Goal: Understand site structure: Grasp the organization and layout of the website

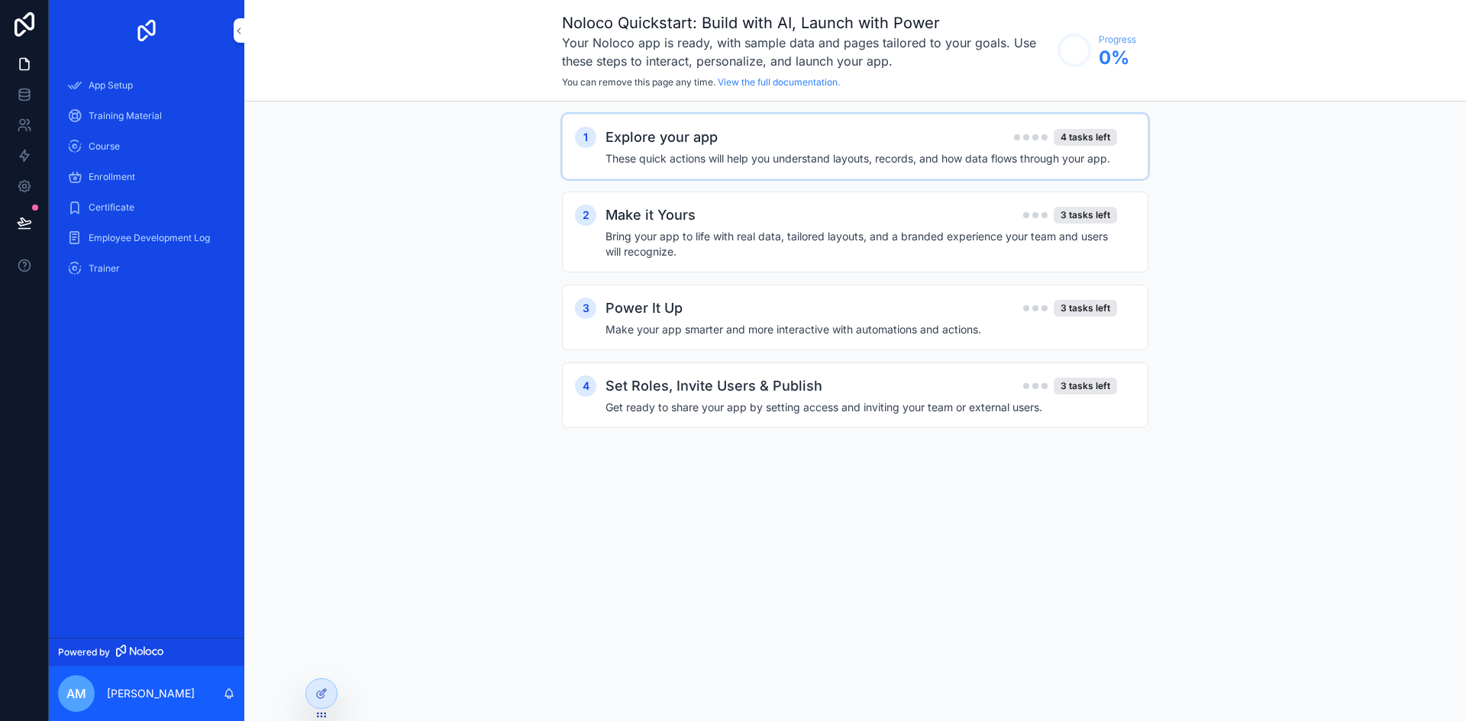
click at [701, 147] on h2 "Explore your app" at bounding box center [661, 137] width 112 height 21
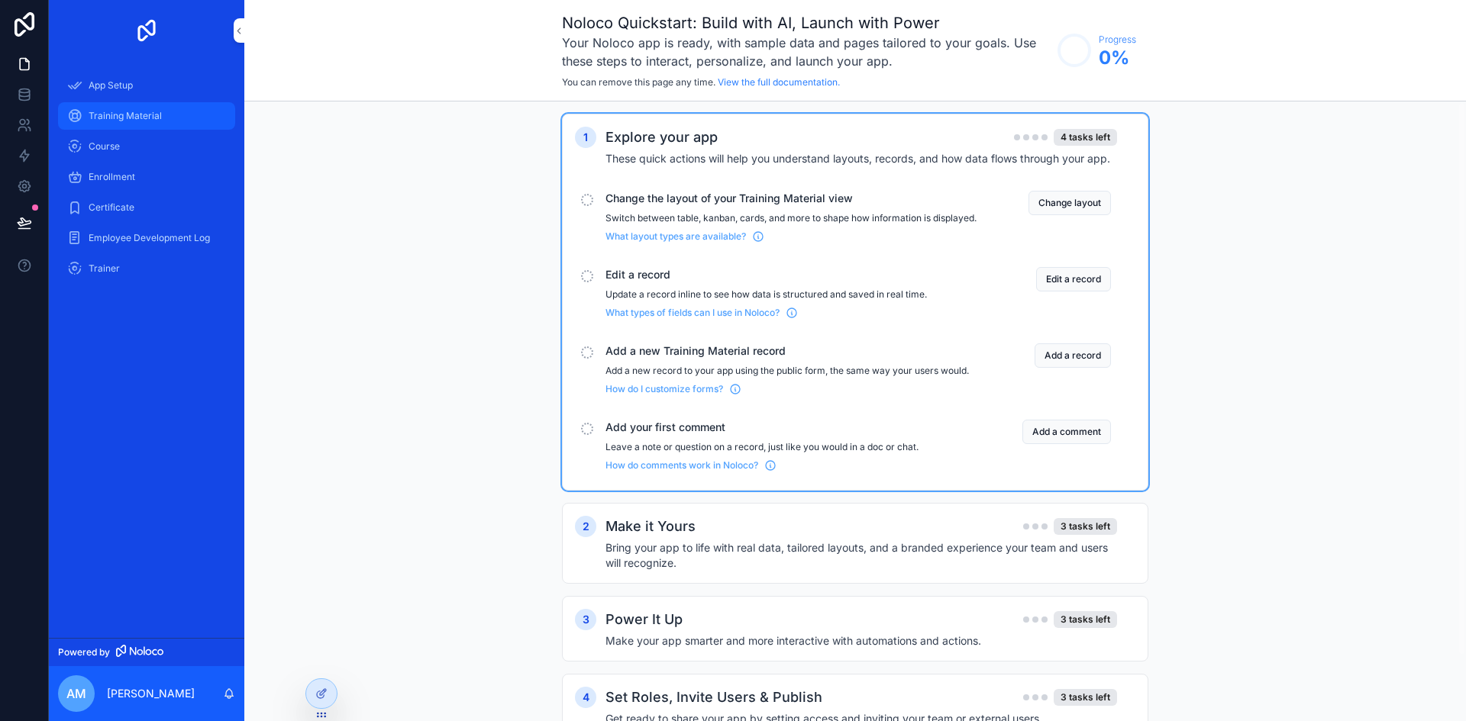
click at [127, 114] on span "Training Material" at bounding box center [125, 116] width 73 height 12
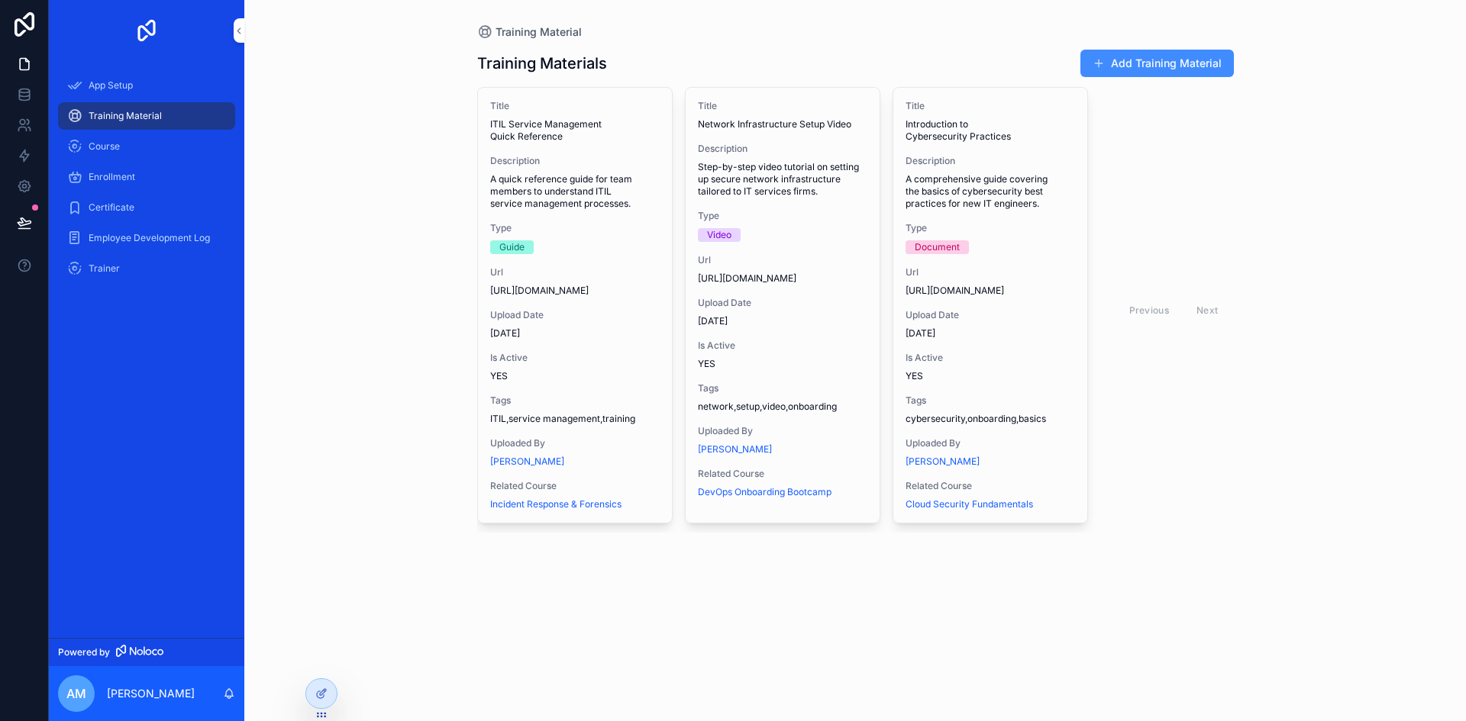
click at [1187, 63] on button "Add Training Material" at bounding box center [1156, 63] width 153 height 27
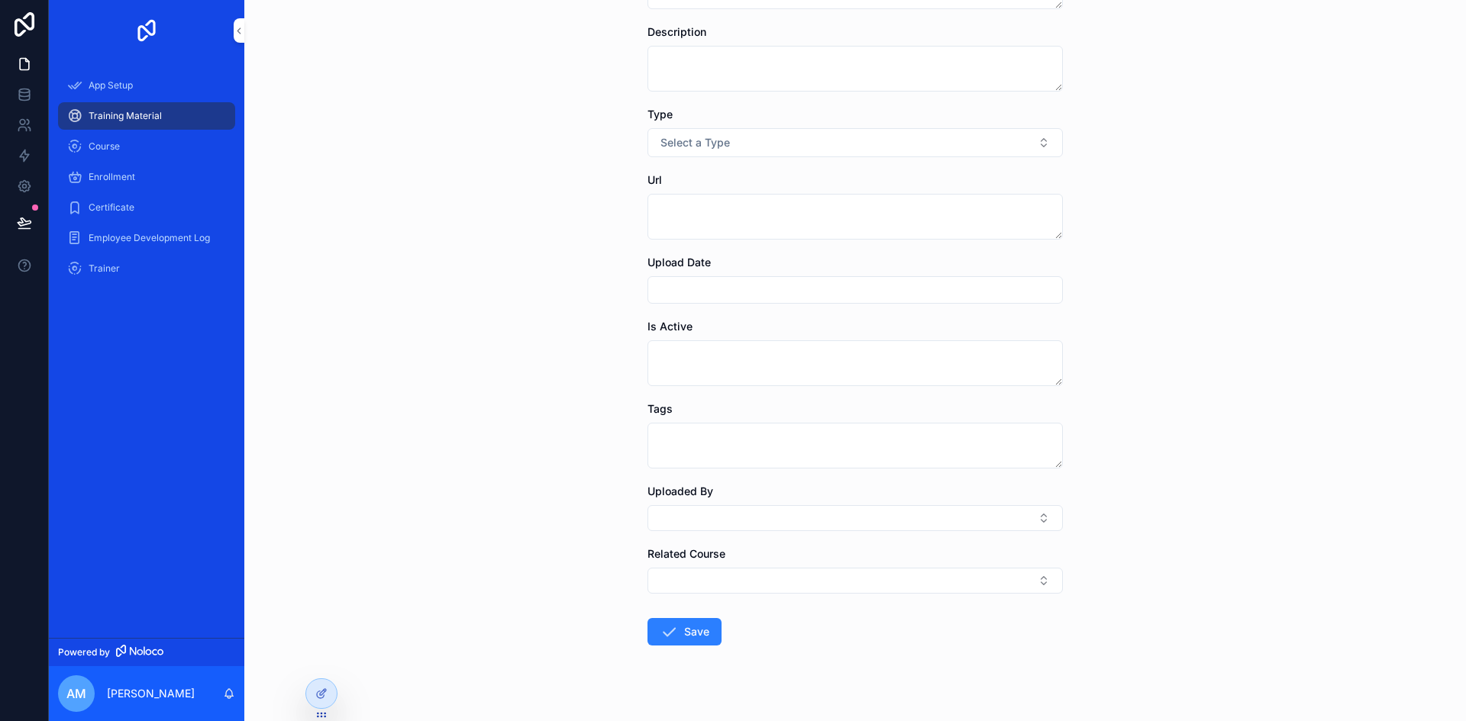
scroll to position [172, 0]
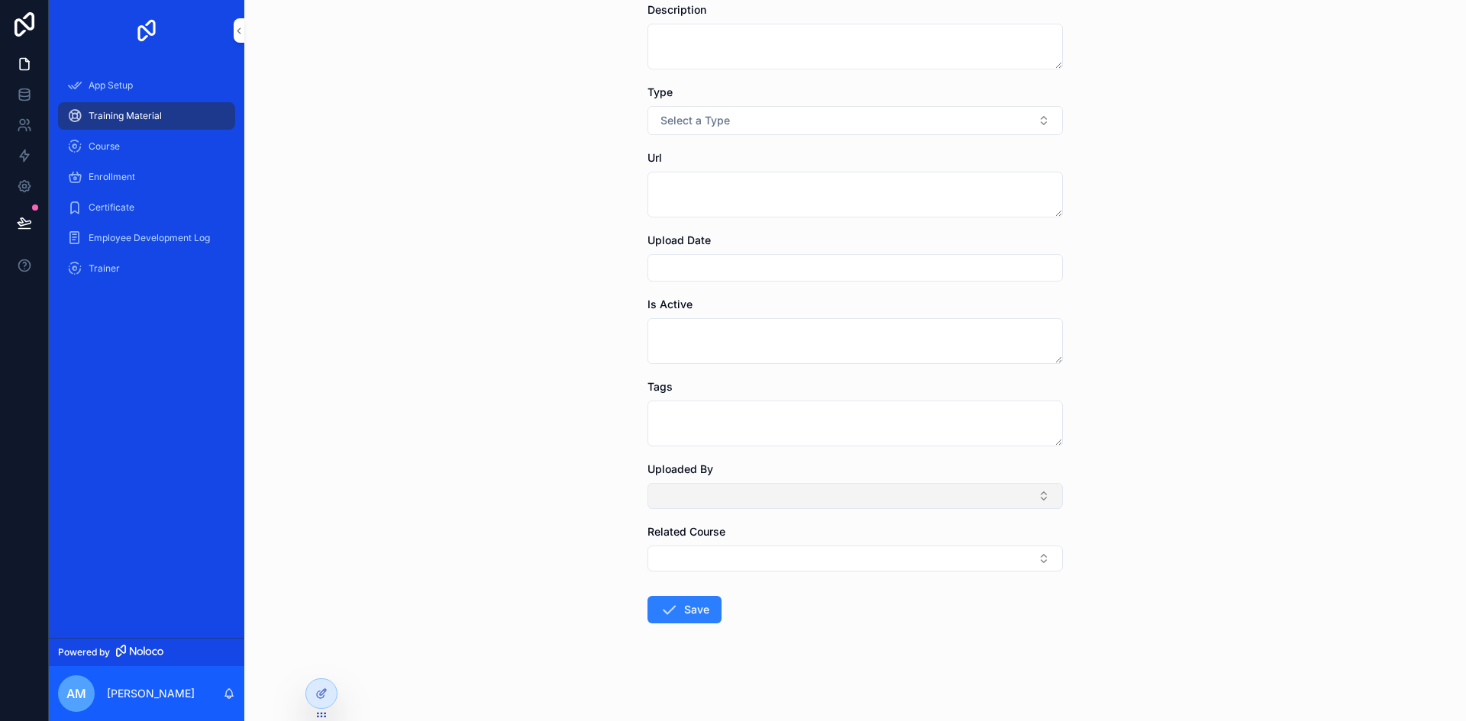
click at [723, 489] on button "Select Button" at bounding box center [854, 496] width 415 height 26
click at [724, 426] on textarea "scrollable content" at bounding box center [854, 424] width 415 height 46
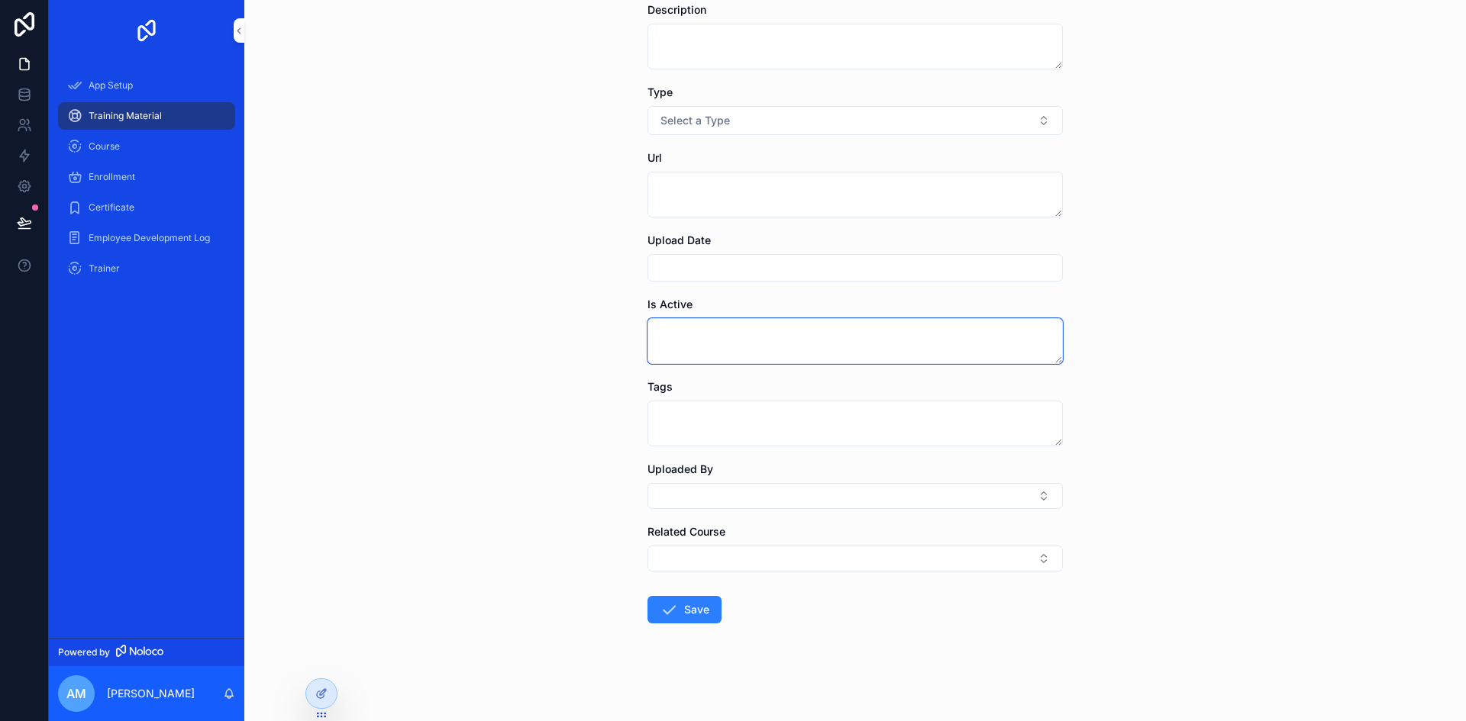
click at [737, 338] on textarea "scrollable content" at bounding box center [854, 341] width 415 height 46
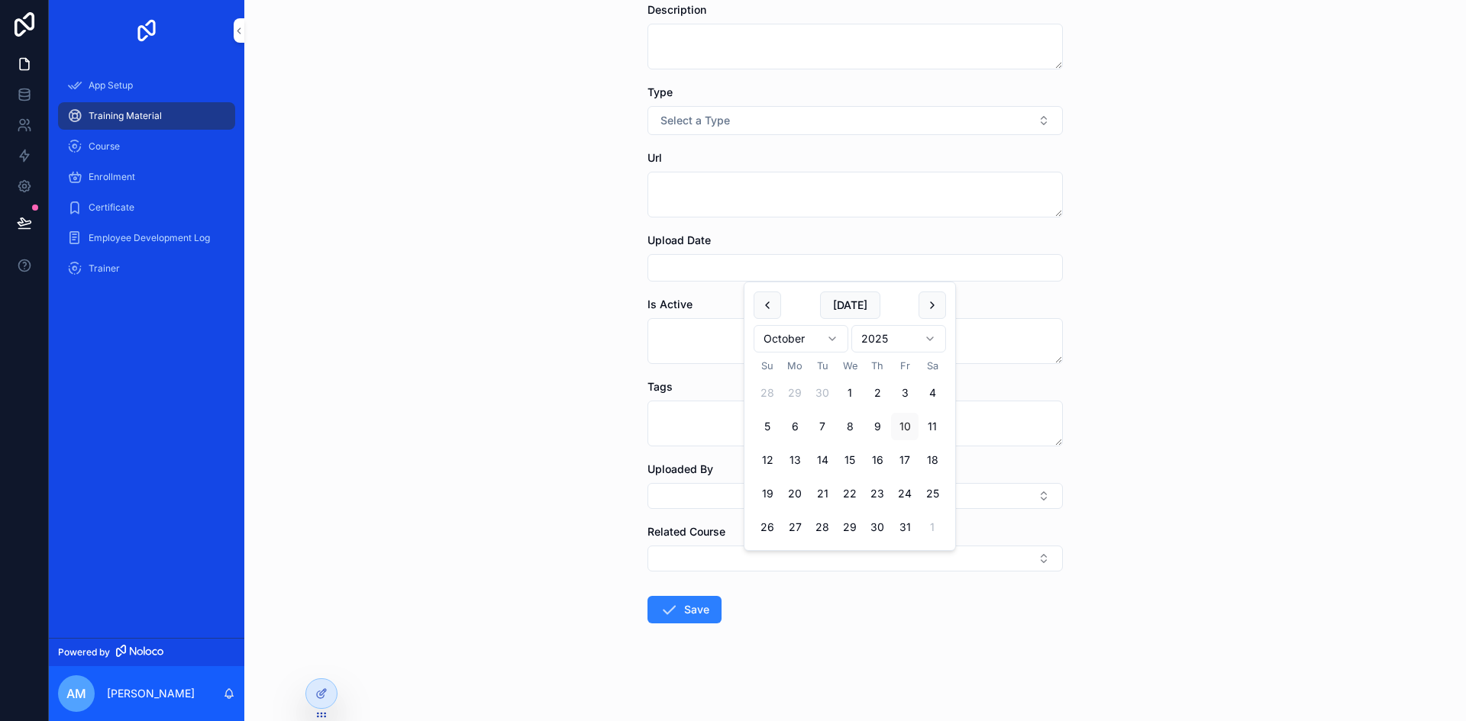
click at [711, 269] on input "scrollable content" at bounding box center [855, 267] width 414 height 21
click at [714, 187] on textarea "scrollable content" at bounding box center [854, 195] width 415 height 46
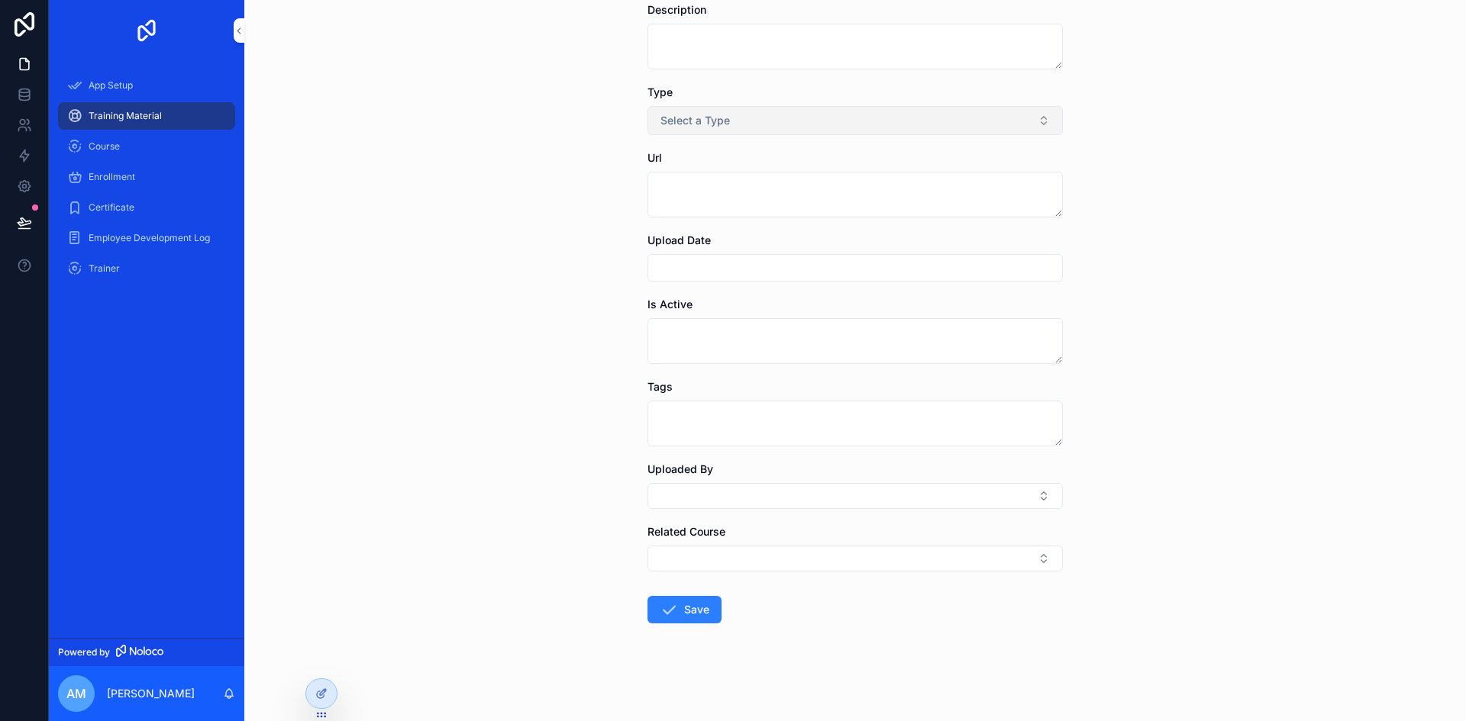
click at [717, 118] on span "Select a Type" at bounding box center [694, 120] width 69 height 15
click at [526, 121] on div "Training Material Add Training Material Add Training Material Title Description…" at bounding box center [854, 188] width 1221 height 721
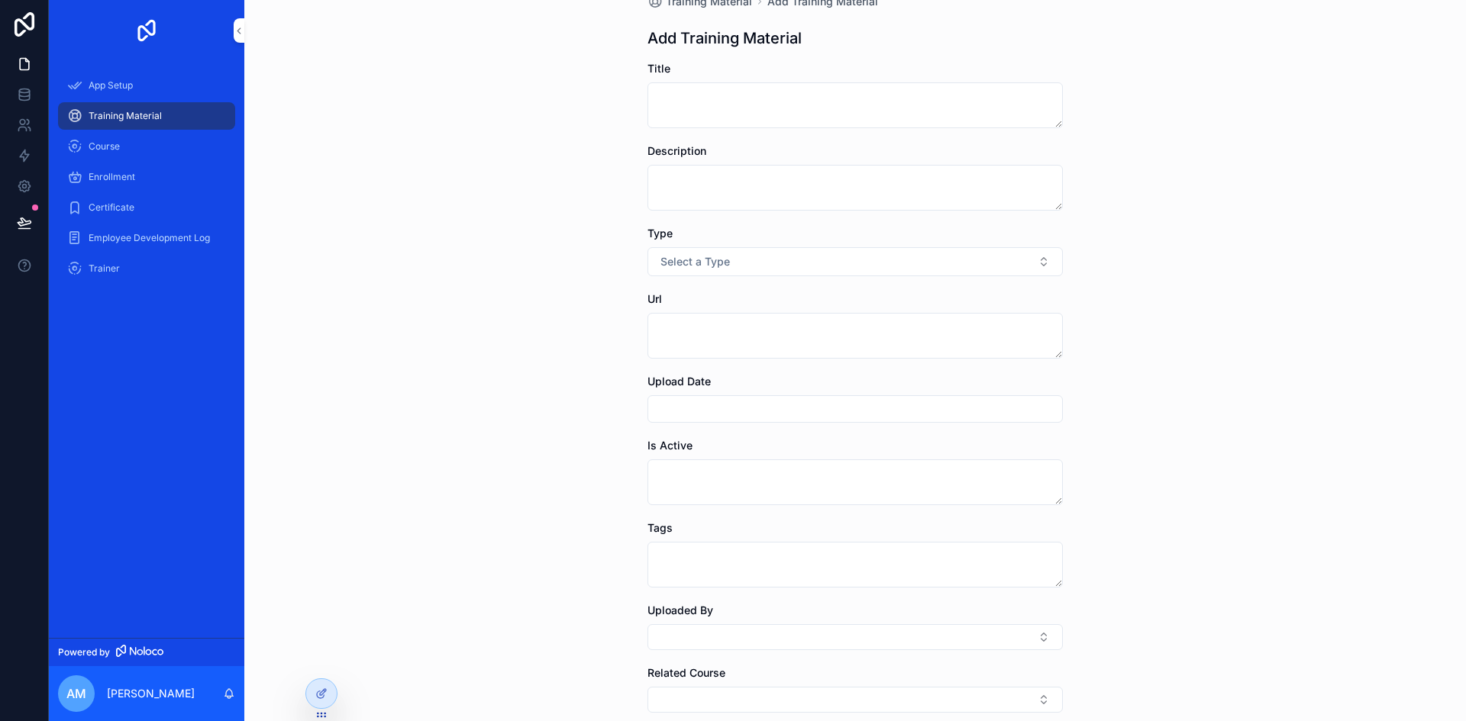
scroll to position [0, 0]
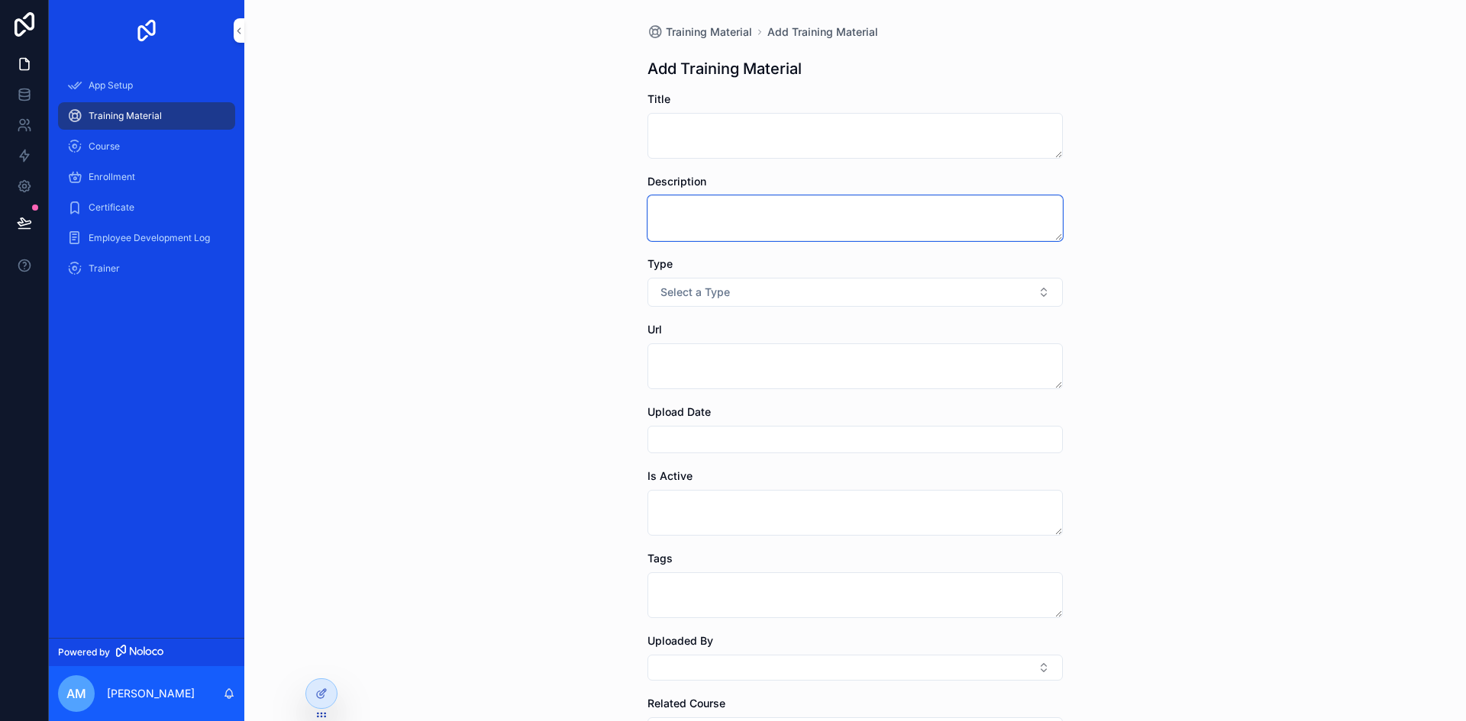
click at [714, 212] on textarea "scrollable content" at bounding box center [854, 218] width 415 height 46
click at [714, 131] on textarea "scrollable content" at bounding box center [854, 136] width 415 height 46
click at [712, 30] on span "Training Material" at bounding box center [709, 31] width 86 height 15
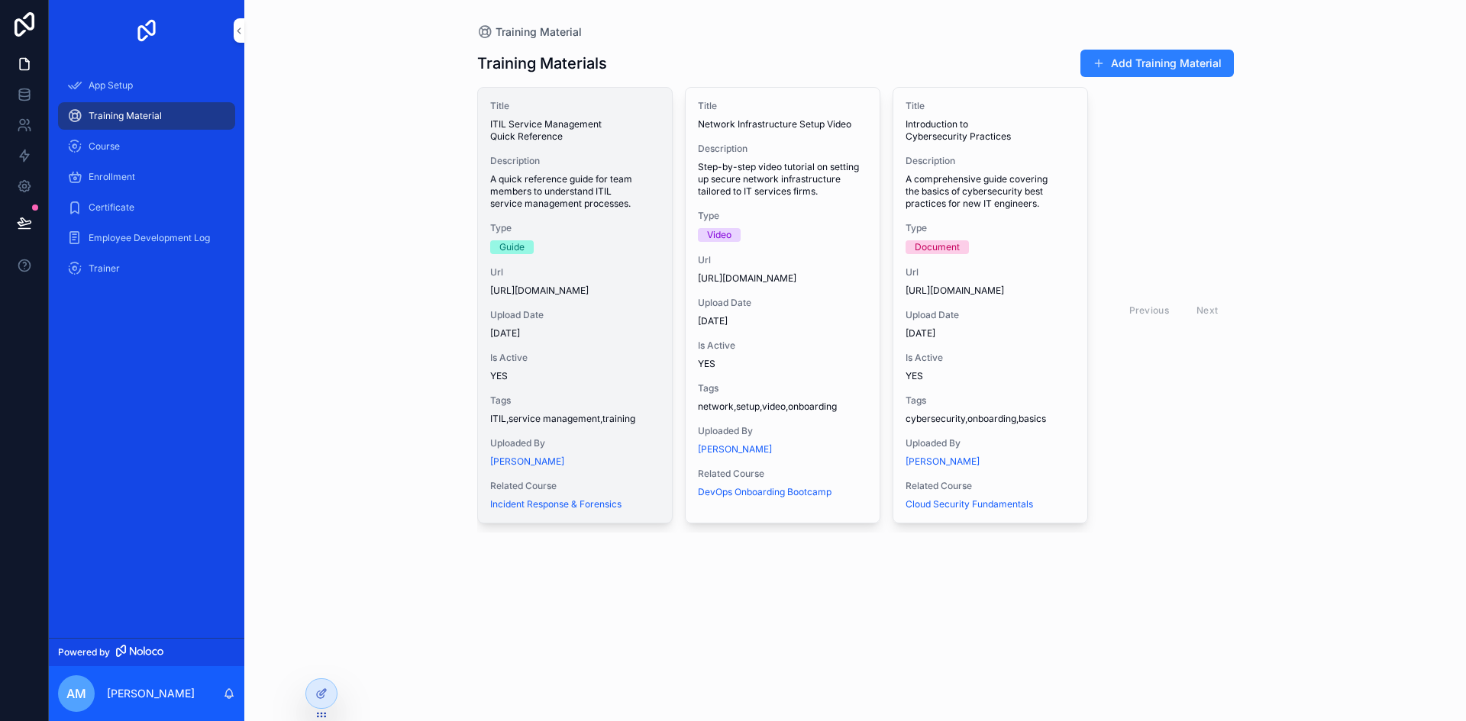
click at [587, 179] on span "A quick reference guide for team members to understand ITIL service management …" at bounding box center [574, 191] width 169 height 37
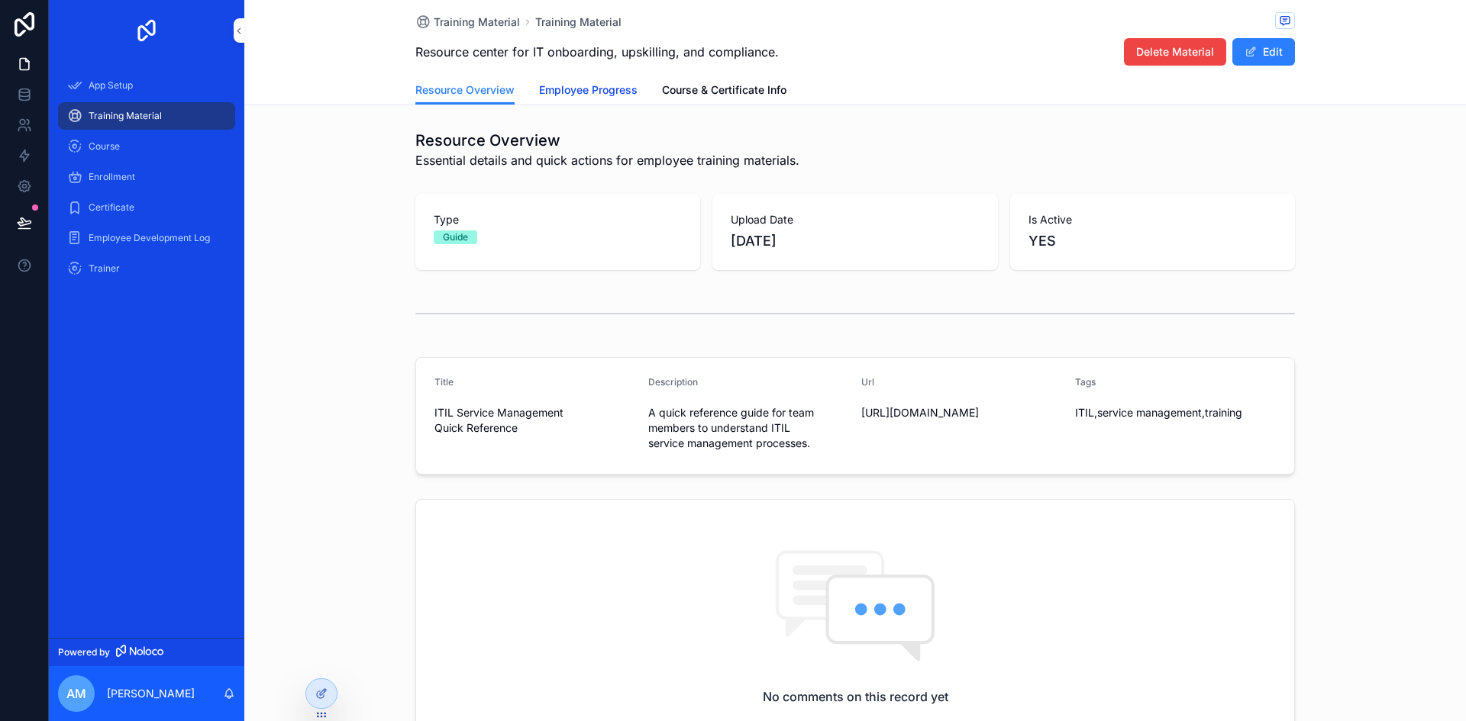
click at [608, 86] on span "Employee Progress" at bounding box center [588, 89] width 98 height 15
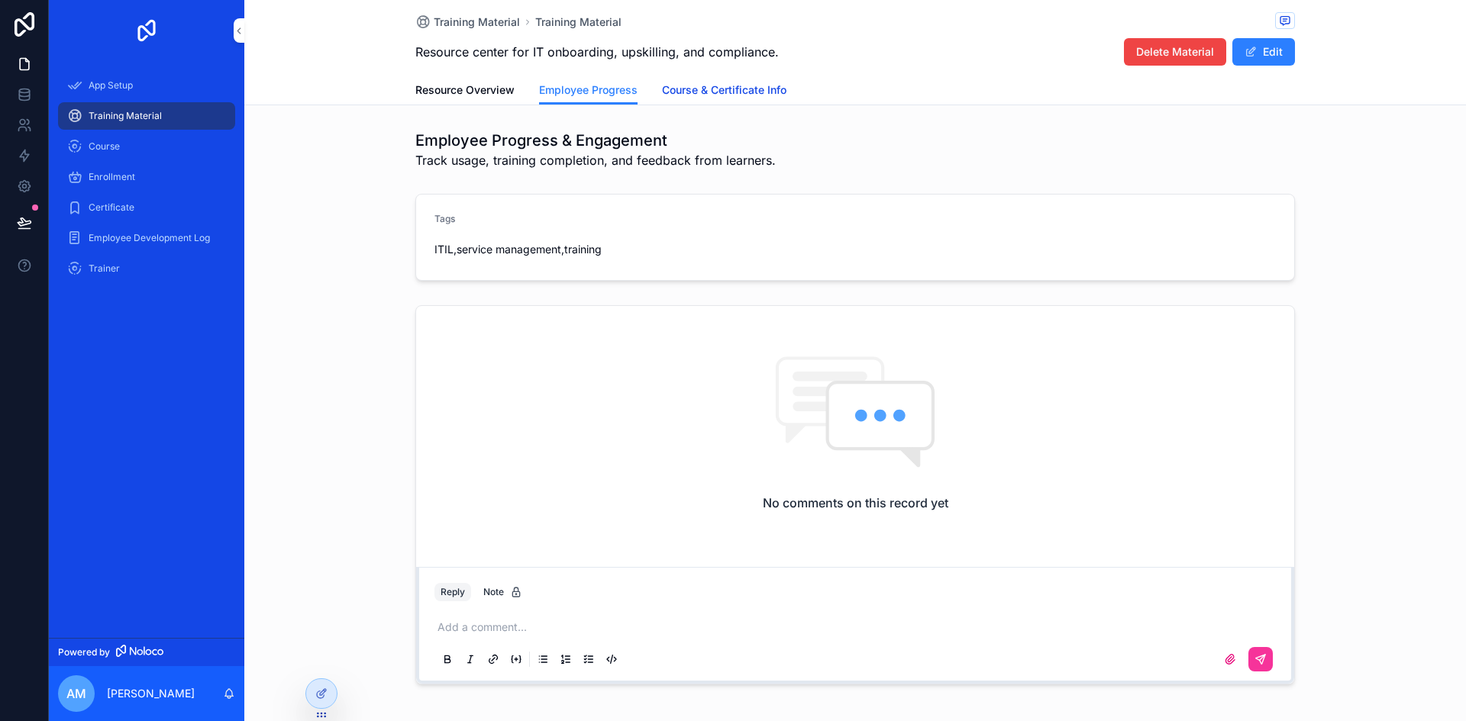
click at [743, 85] on span "Course & Certificate Info" at bounding box center [724, 89] width 124 height 15
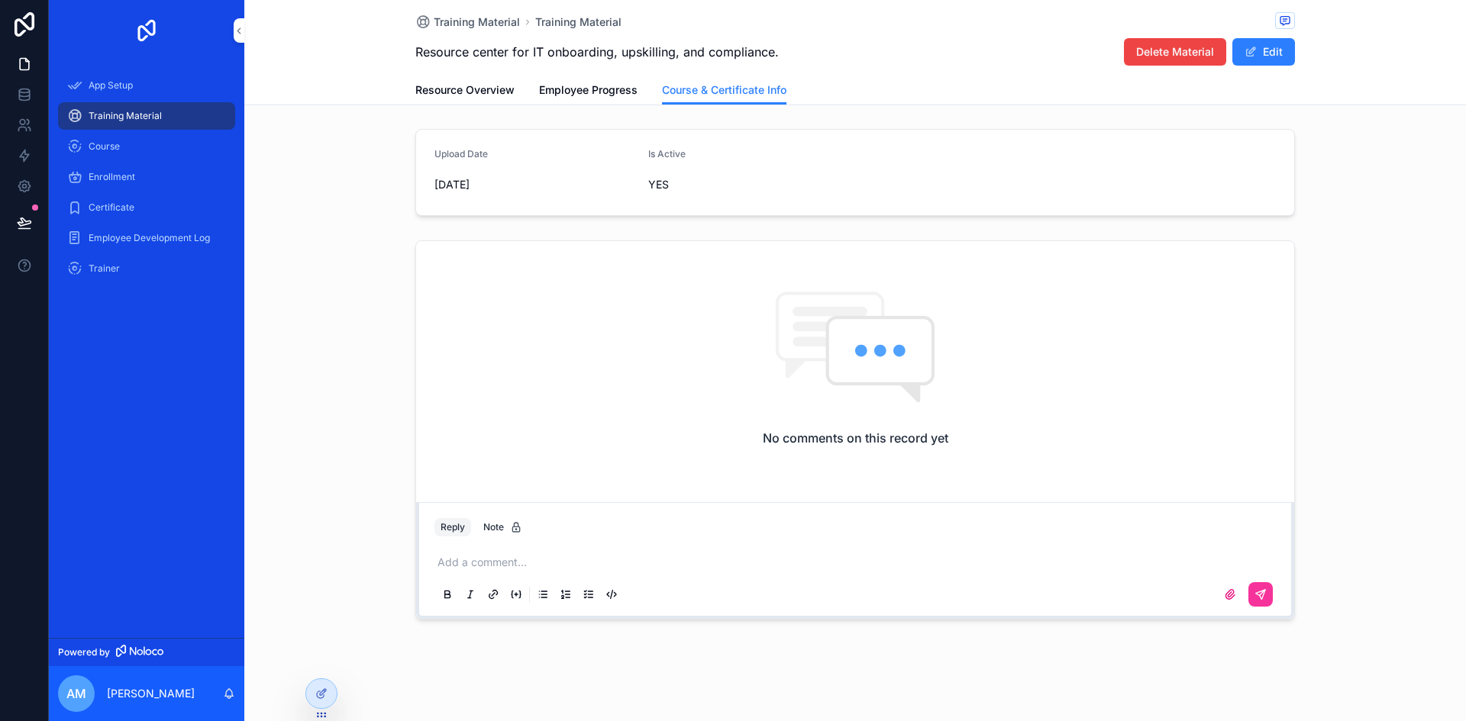
scroll to position [133, 0]
click at [131, 147] on div "Course" at bounding box center [146, 146] width 159 height 24
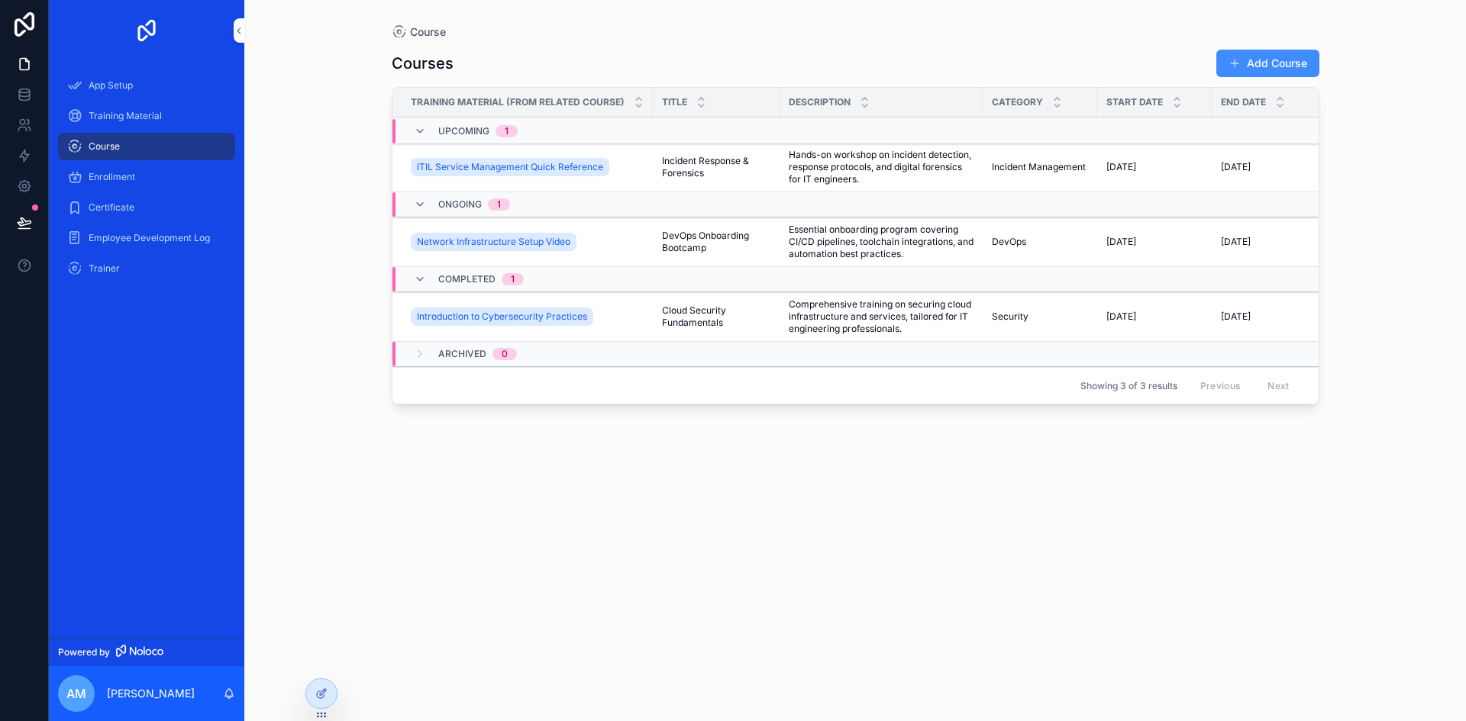
click at [1254, 60] on button "Add Course" at bounding box center [1267, 63] width 103 height 27
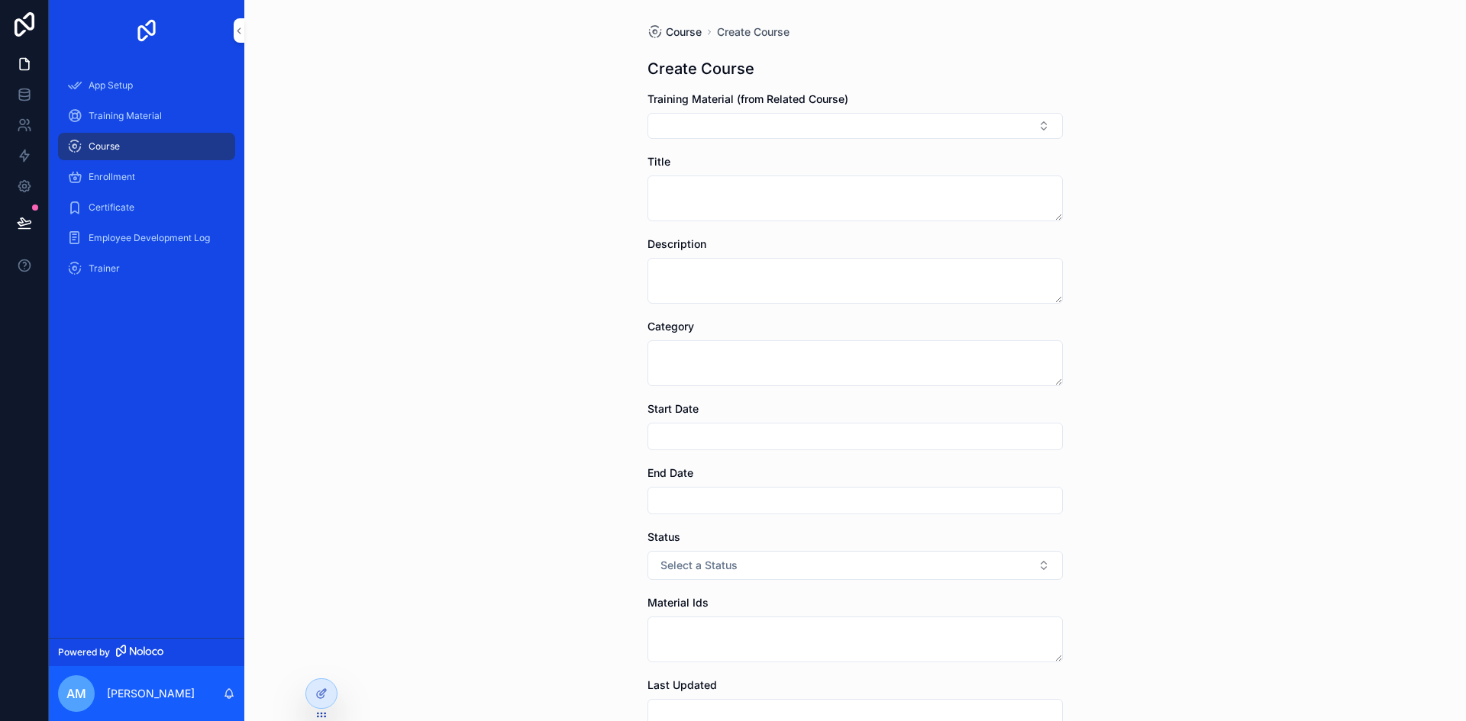
click at [682, 28] on span "Course" at bounding box center [684, 31] width 36 height 15
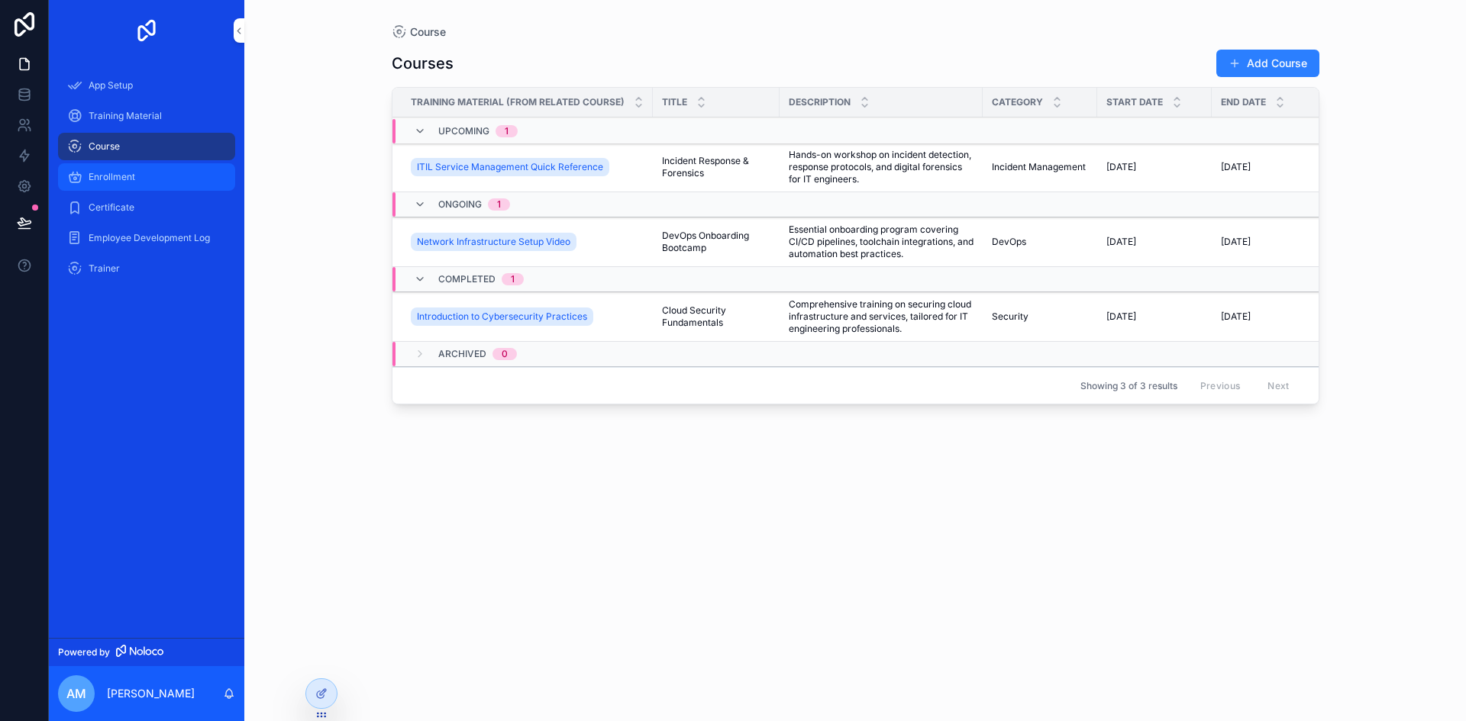
click at [118, 179] on span "Enrollment" at bounding box center [112, 177] width 47 height 12
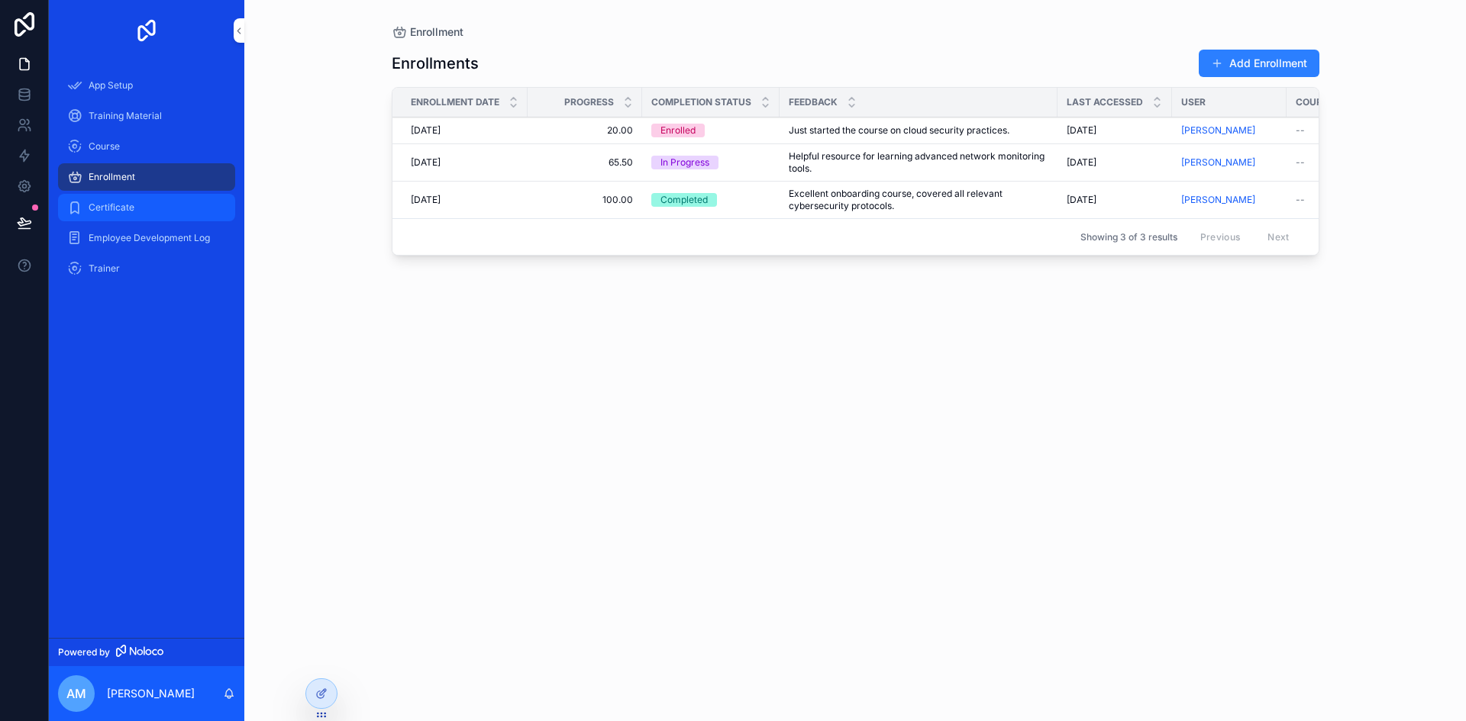
click at [121, 205] on span "Certificate" at bounding box center [112, 208] width 46 height 12
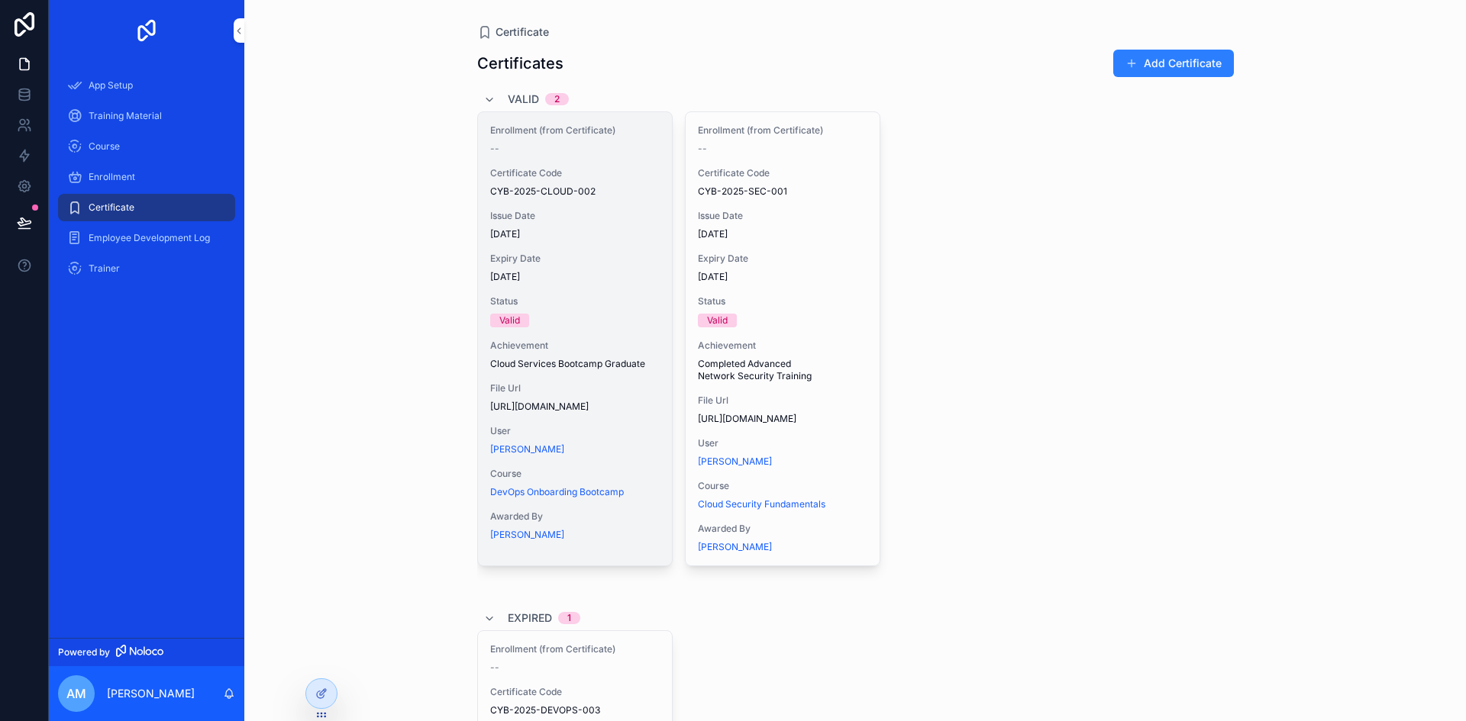
click at [614, 253] on span "Expiry Date" at bounding box center [574, 259] width 169 height 12
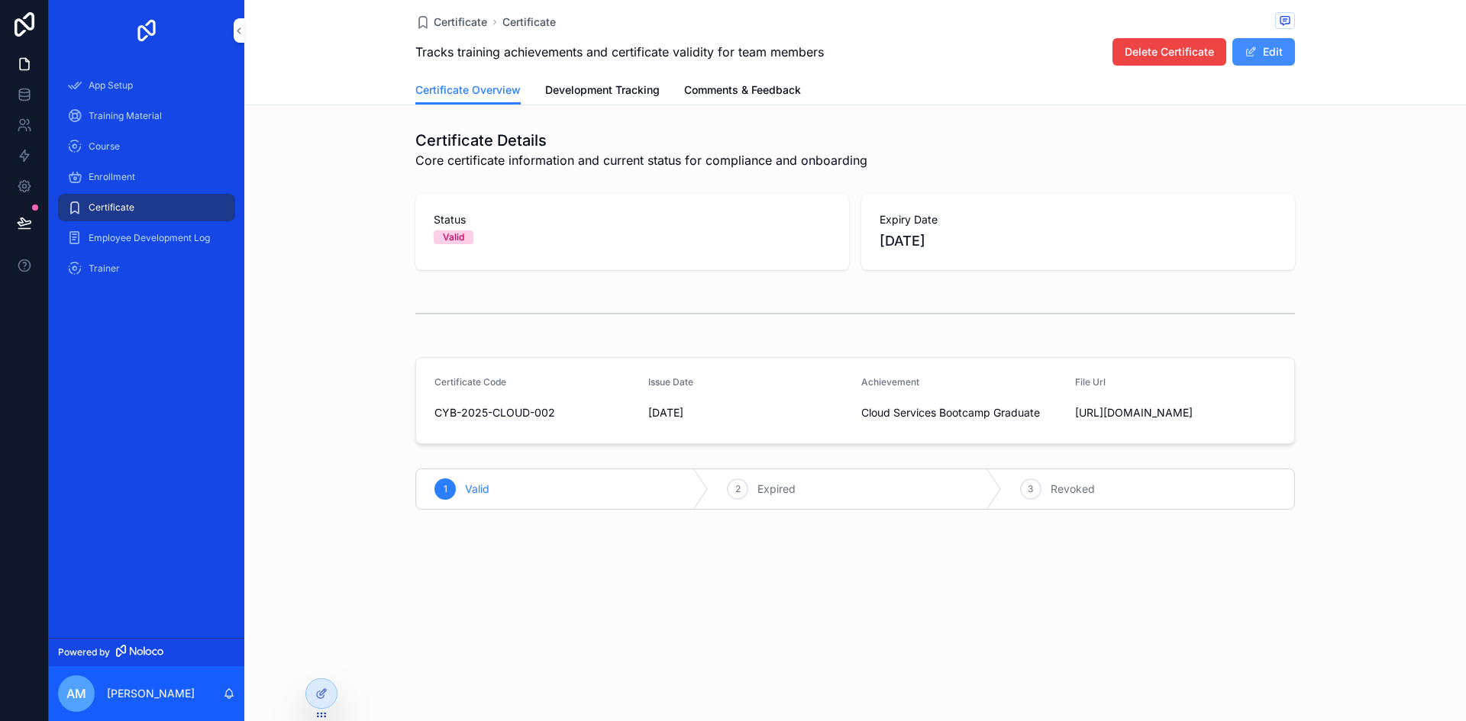
click at [1276, 55] on button "Edit" at bounding box center [1263, 51] width 63 height 27
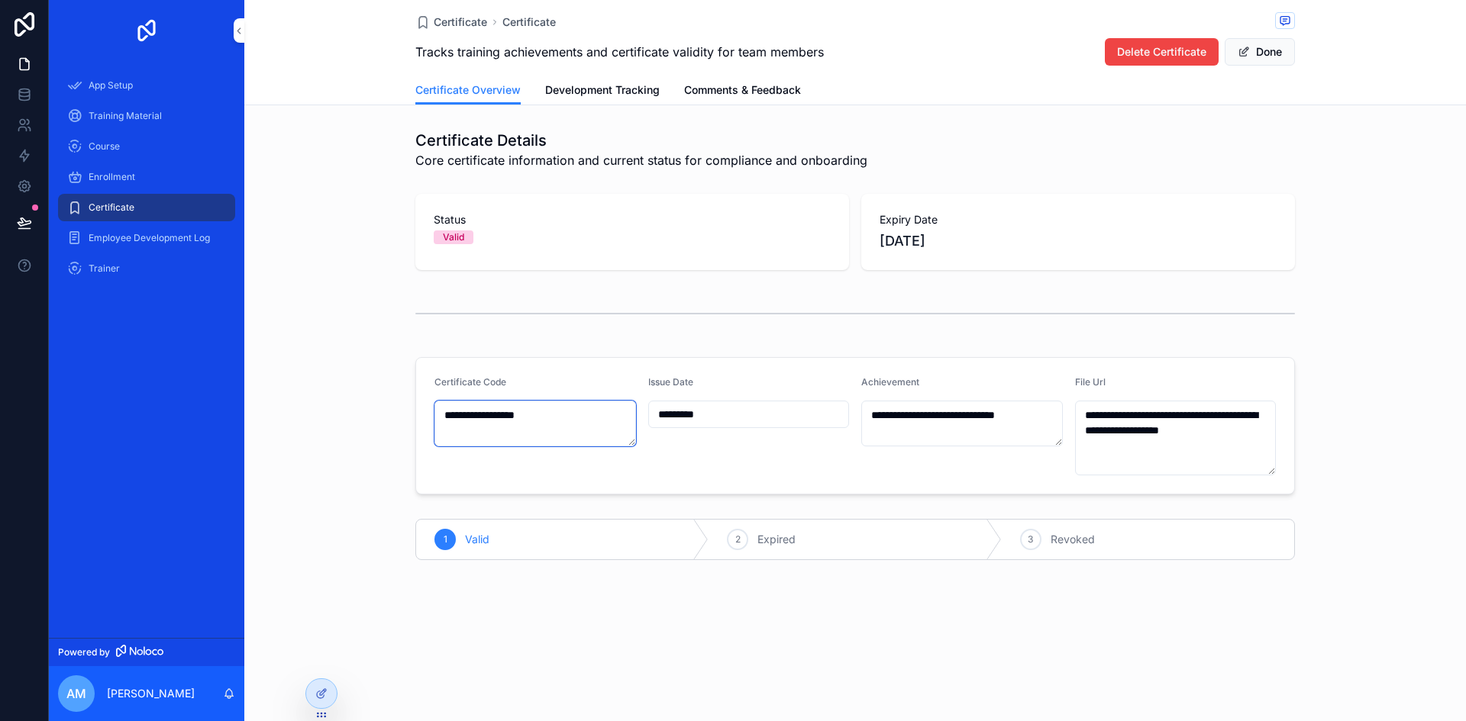
click at [586, 435] on textarea "**********" at bounding box center [535, 424] width 202 height 46
click at [150, 239] on span "Employee Development Log" at bounding box center [149, 238] width 121 height 12
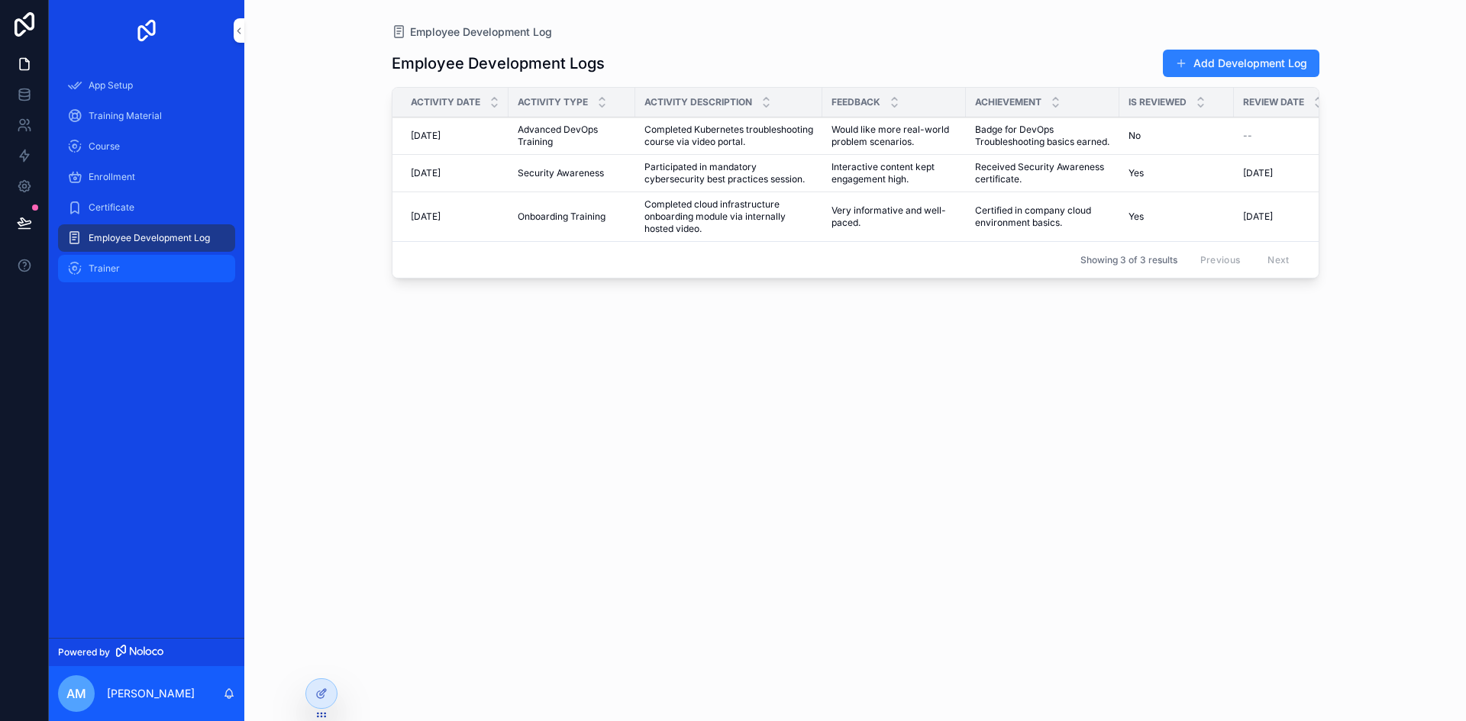
click at [129, 266] on div "Trainer" at bounding box center [146, 269] width 159 height 24
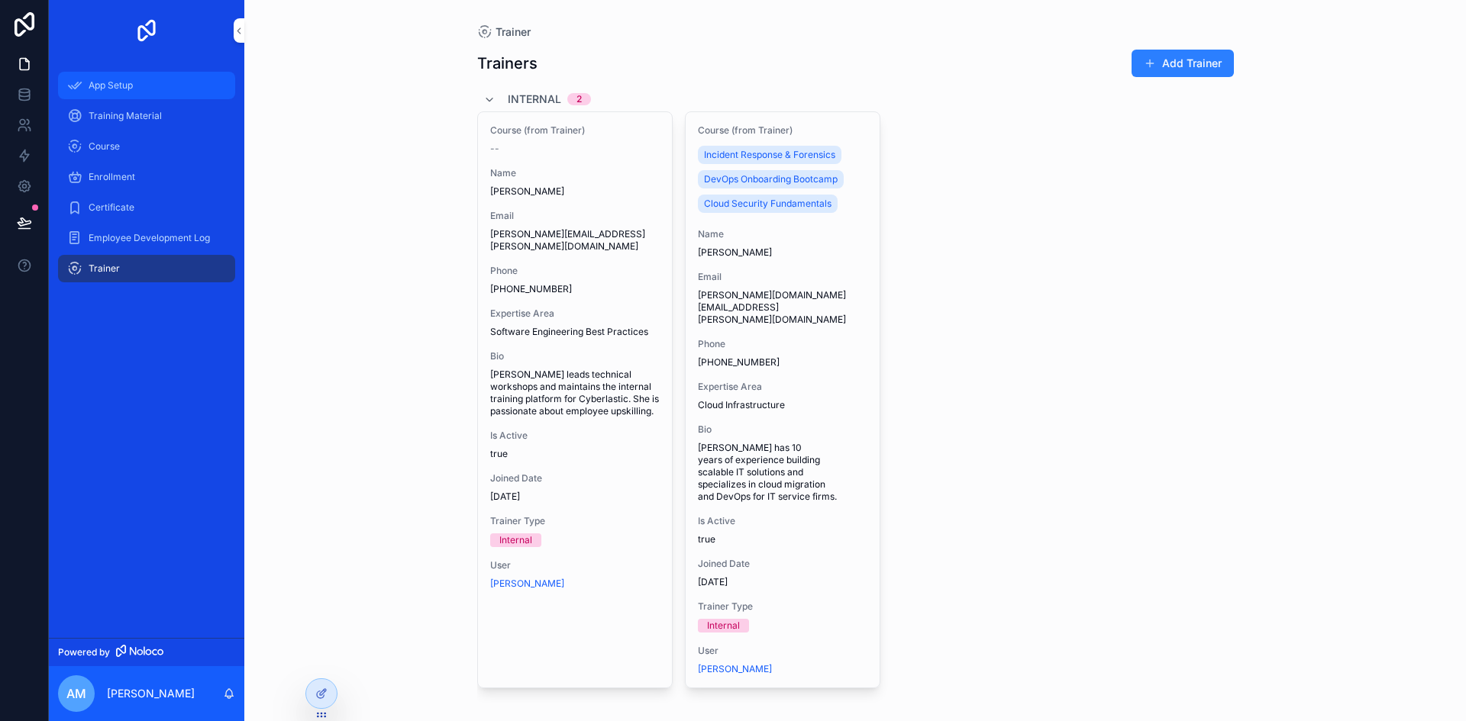
click at [122, 80] on span "App Setup" at bounding box center [111, 85] width 44 height 12
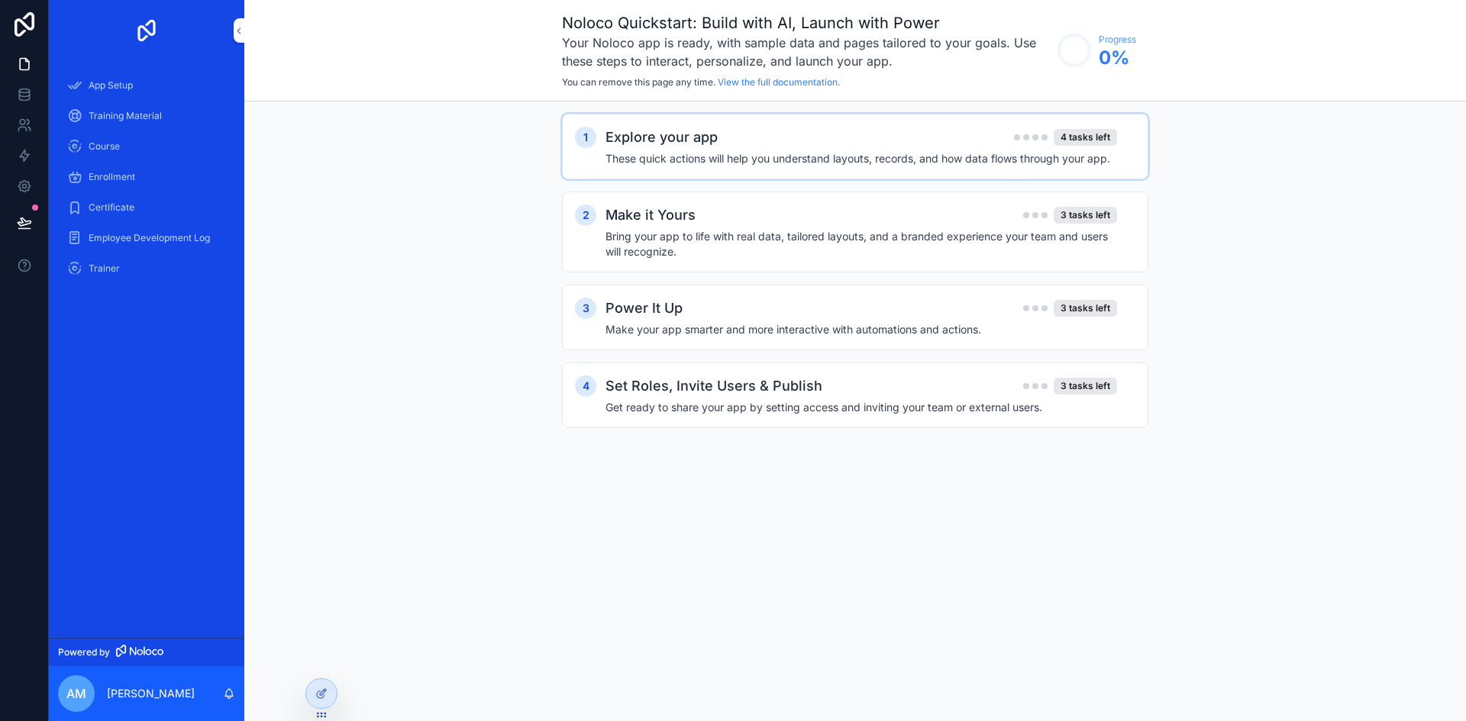
click at [1002, 152] on h4 "These quick actions will help you understand layouts, records, and how data flo…" at bounding box center [860, 158] width 511 height 15
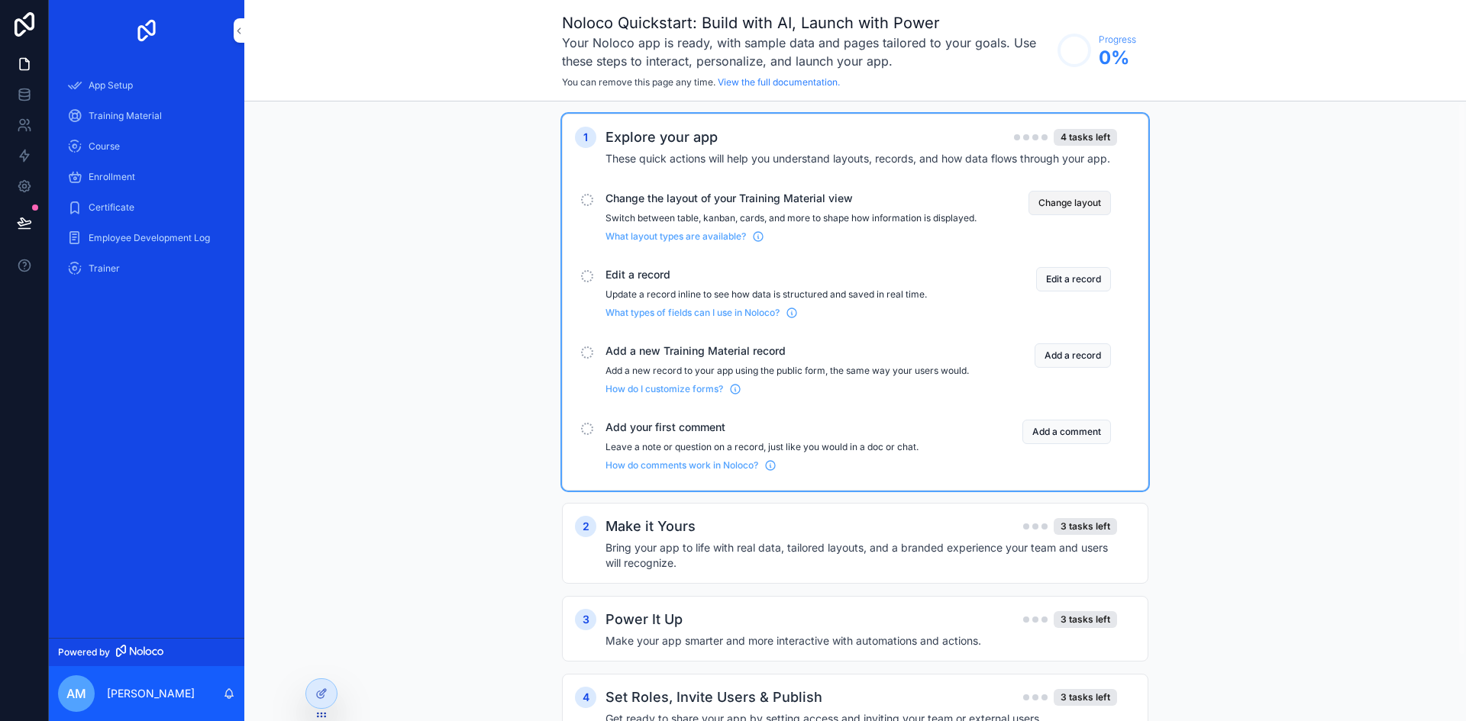
click at [1061, 203] on button "Change layout" at bounding box center [1069, 203] width 82 height 24
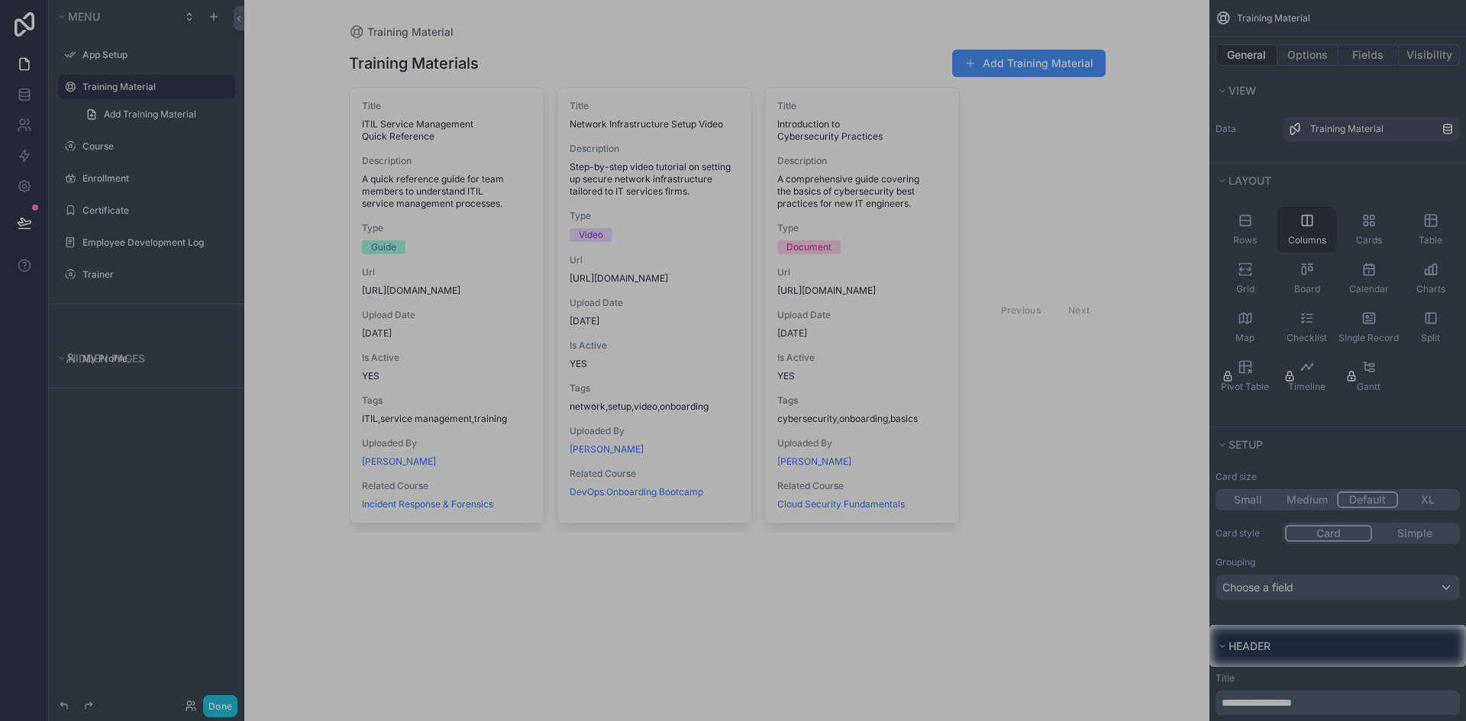
click at [1246, 224] on div at bounding box center [733, 312] width 1466 height 625
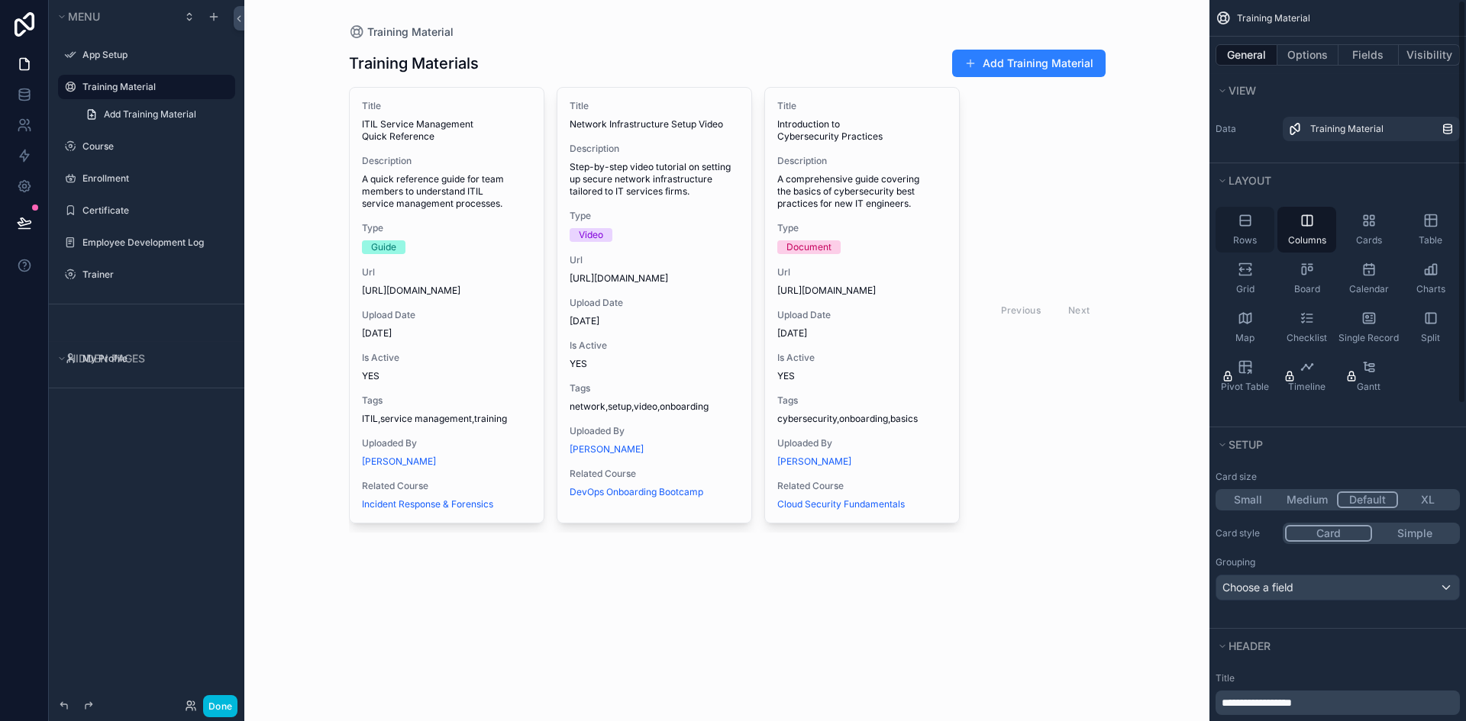
click at [1254, 234] on div "Rows" at bounding box center [1244, 230] width 59 height 46
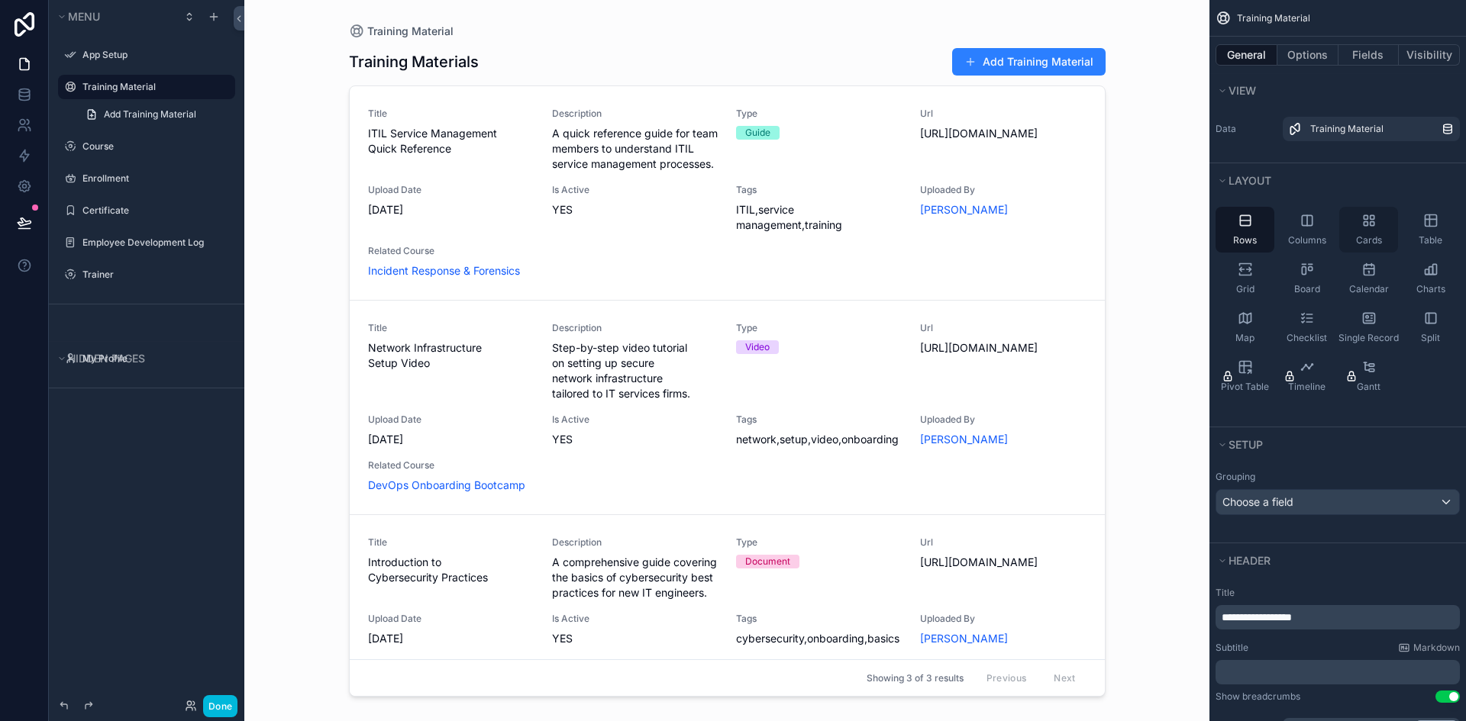
click at [1379, 236] on span "Cards" at bounding box center [1369, 240] width 26 height 12
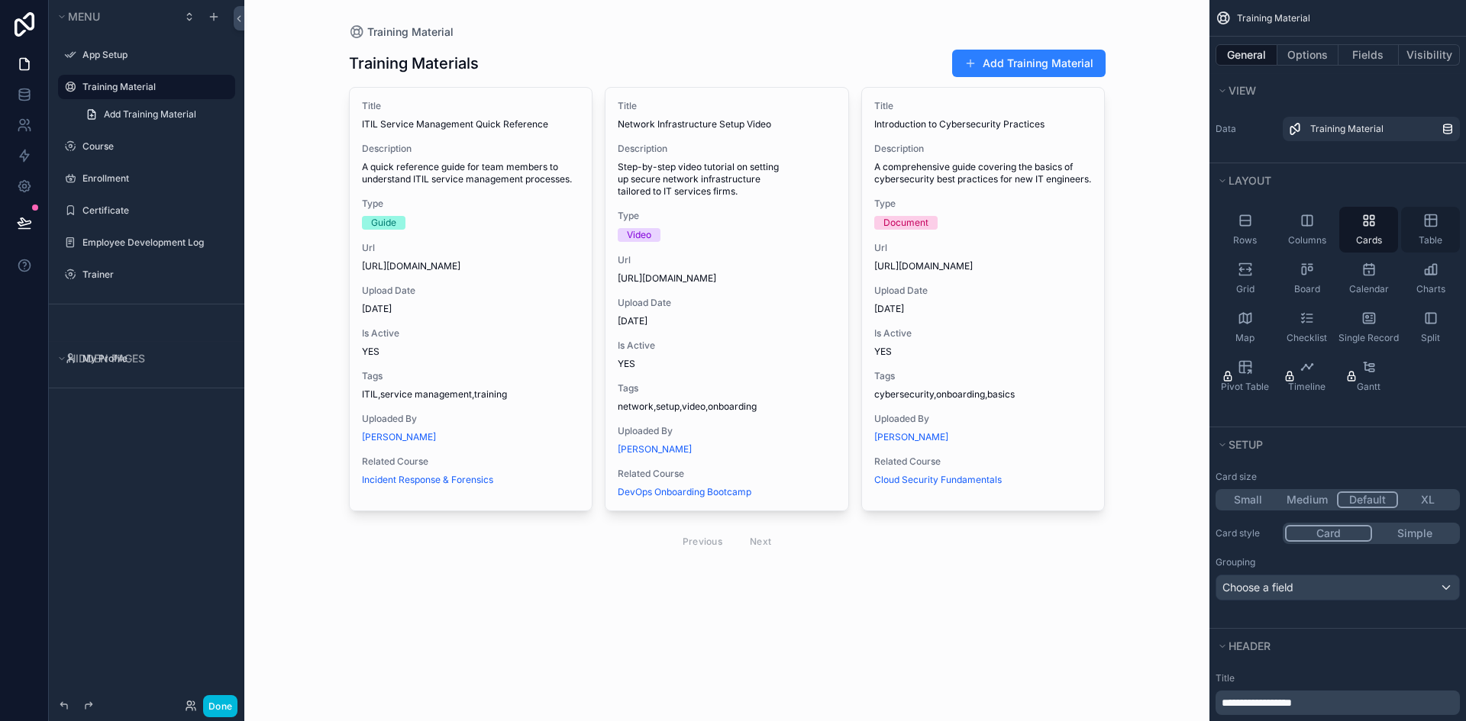
click at [1431, 234] on div "Table" at bounding box center [1430, 230] width 59 height 46
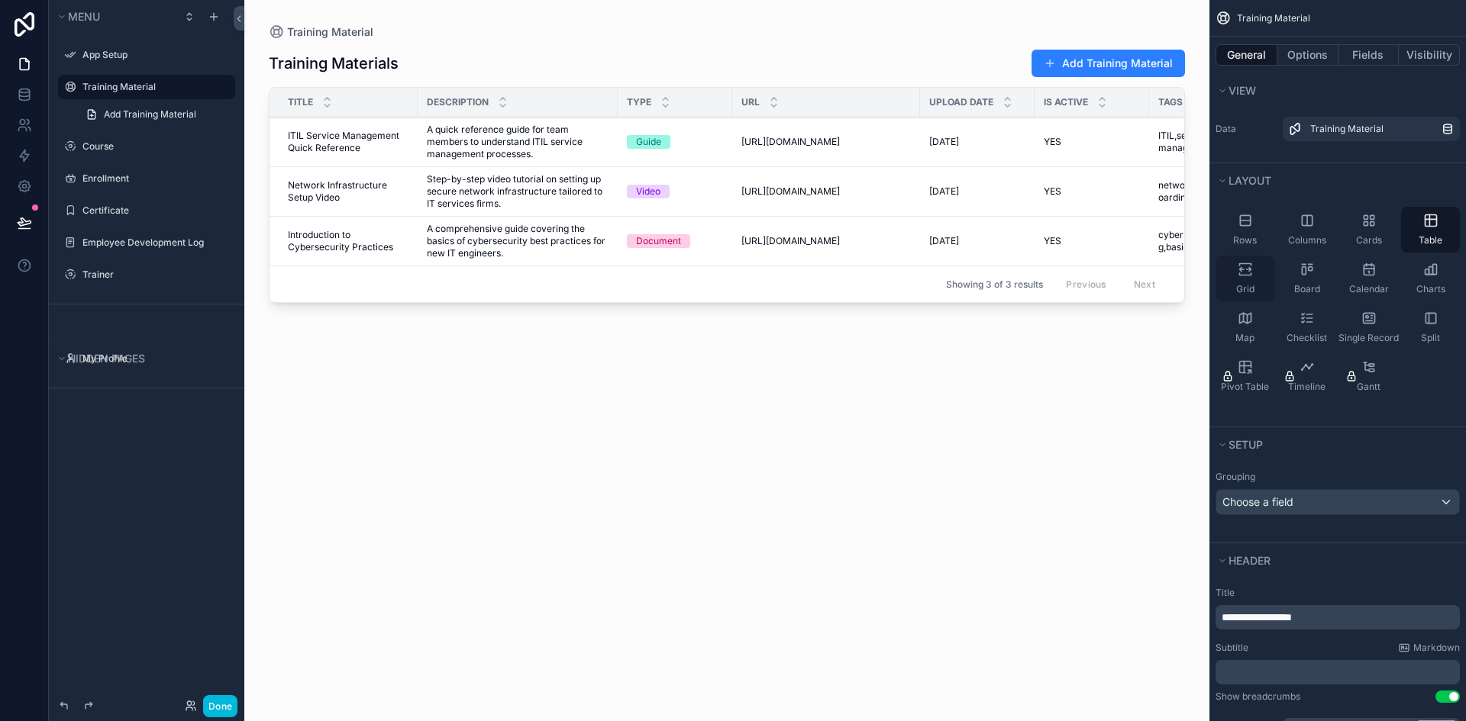
click at [1253, 273] on div "Grid" at bounding box center [1244, 279] width 59 height 46
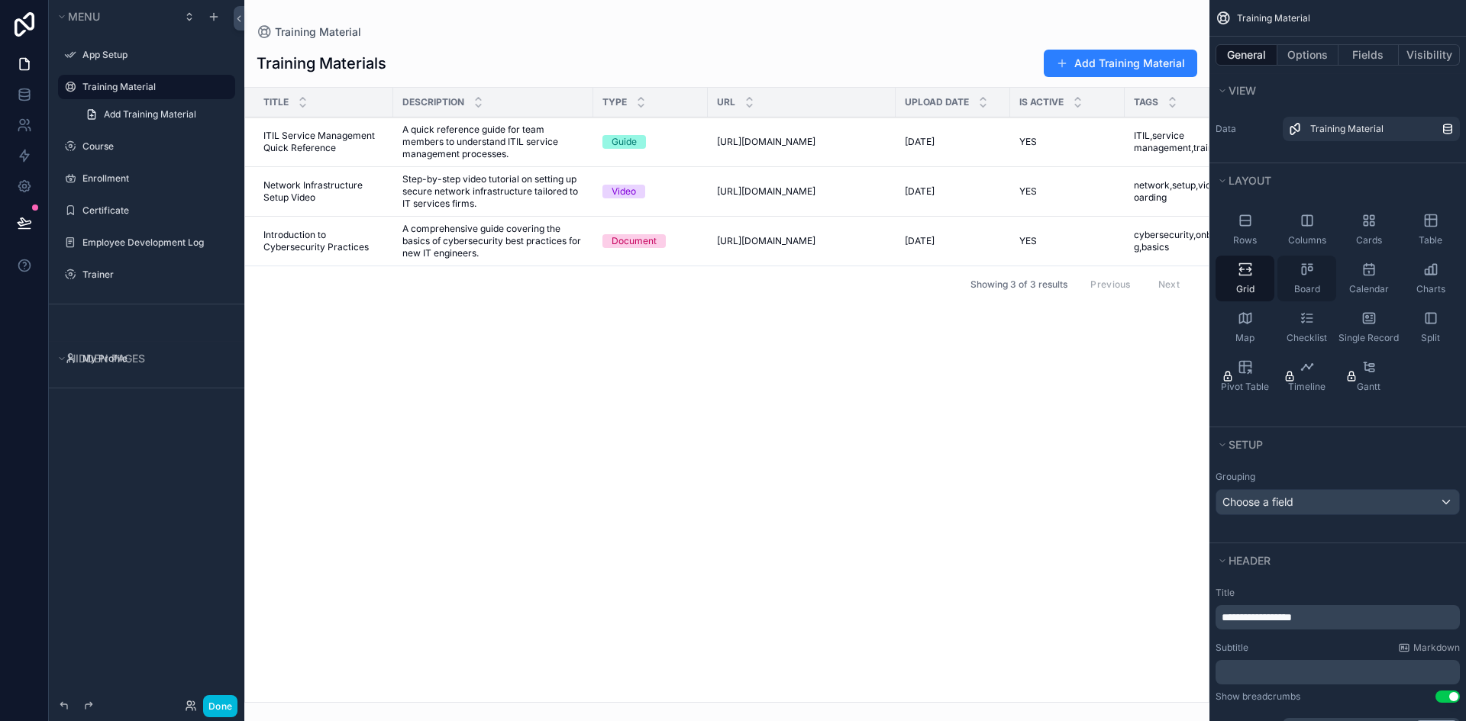
click at [1303, 273] on icon "scrollable content" at bounding box center [1306, 269] width 15 height 15
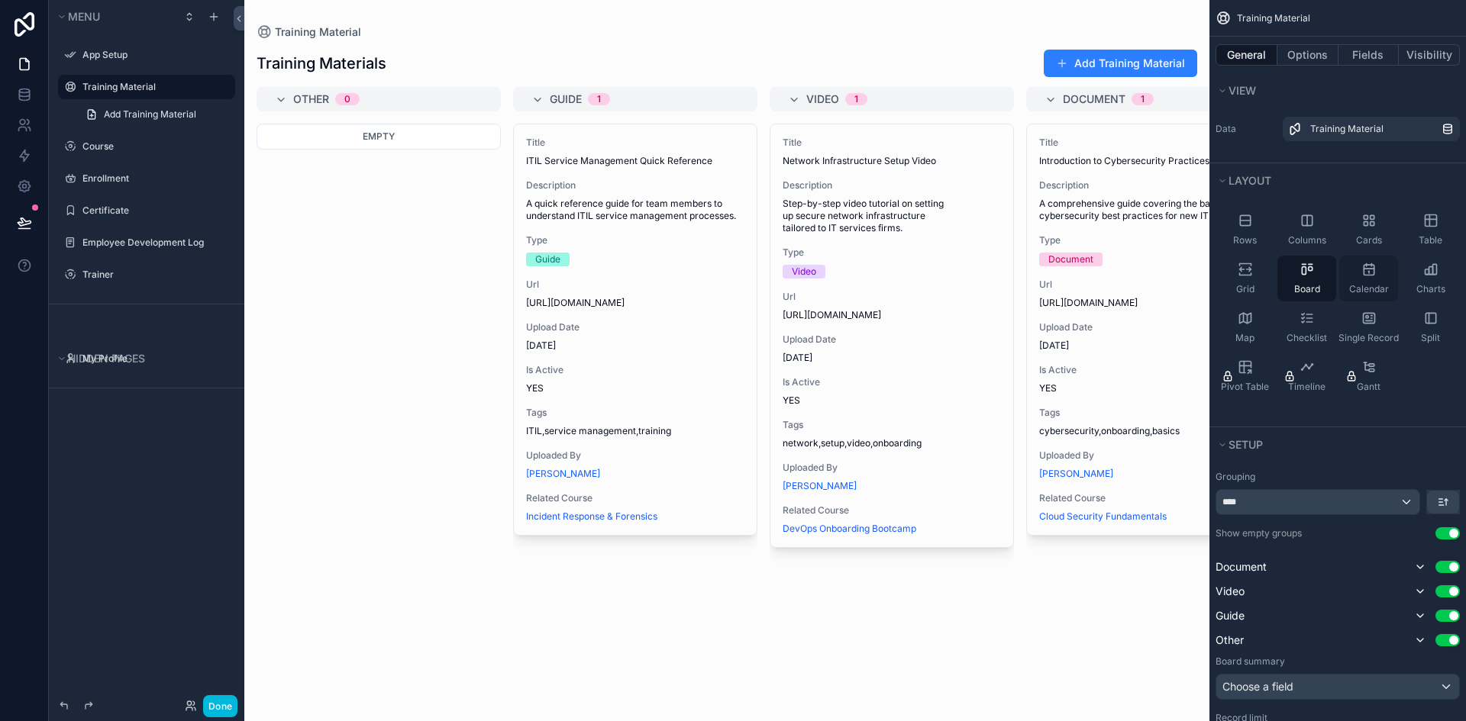
click at [1381, 276] on div "Calendar" at bounding box center [1368, 279] width 59 height 46
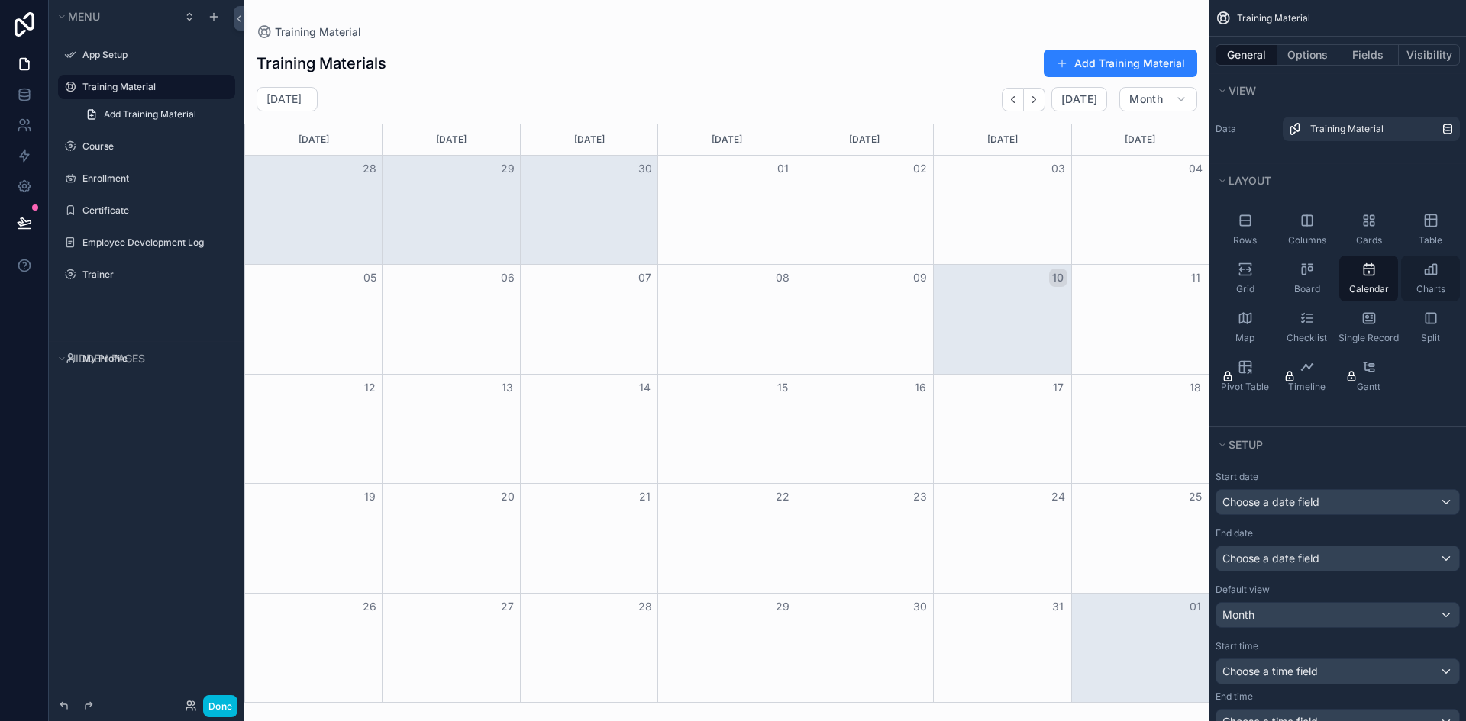
click at [1432, 277] on div "Charts" at bounding box center [1430, 279] width 59 height 46
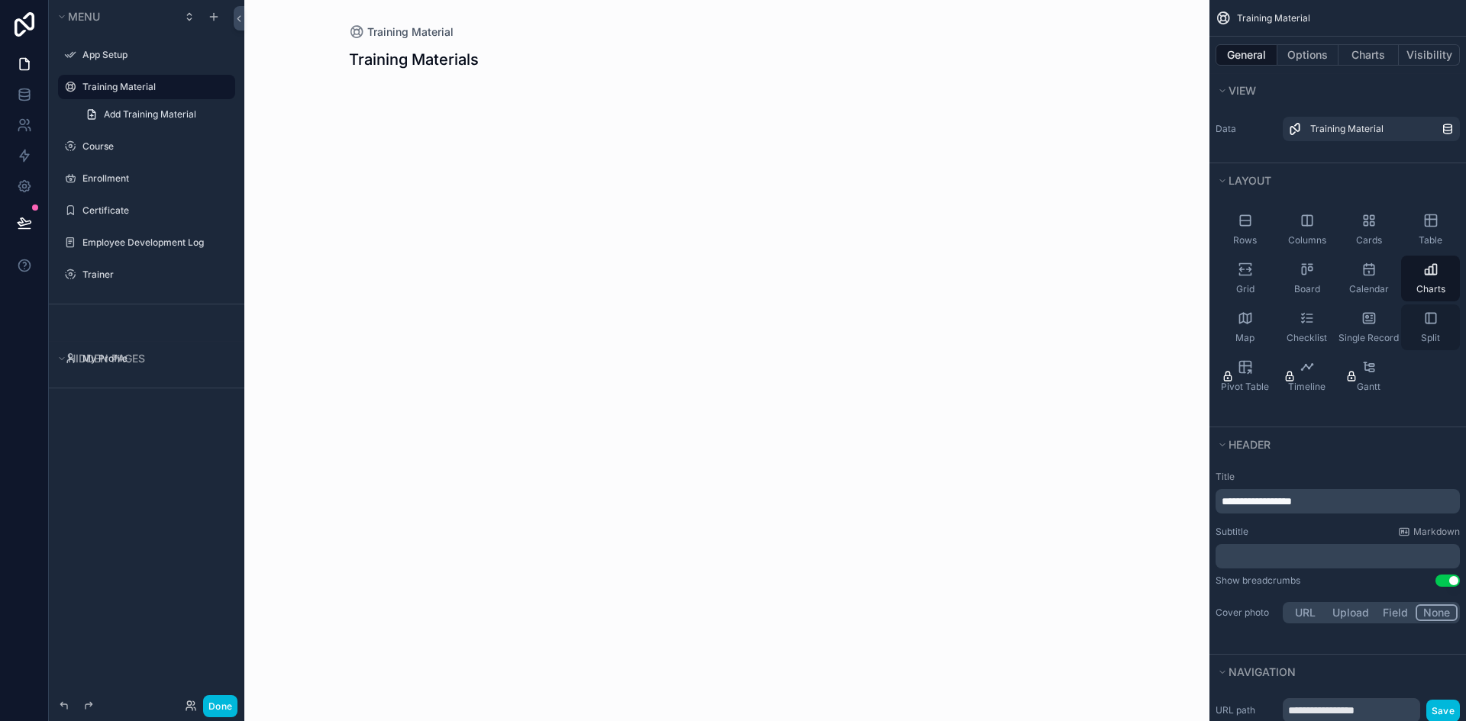
click at [1417, 325] on div "Split" at bounding box center [1430, 328] width 59 height 46
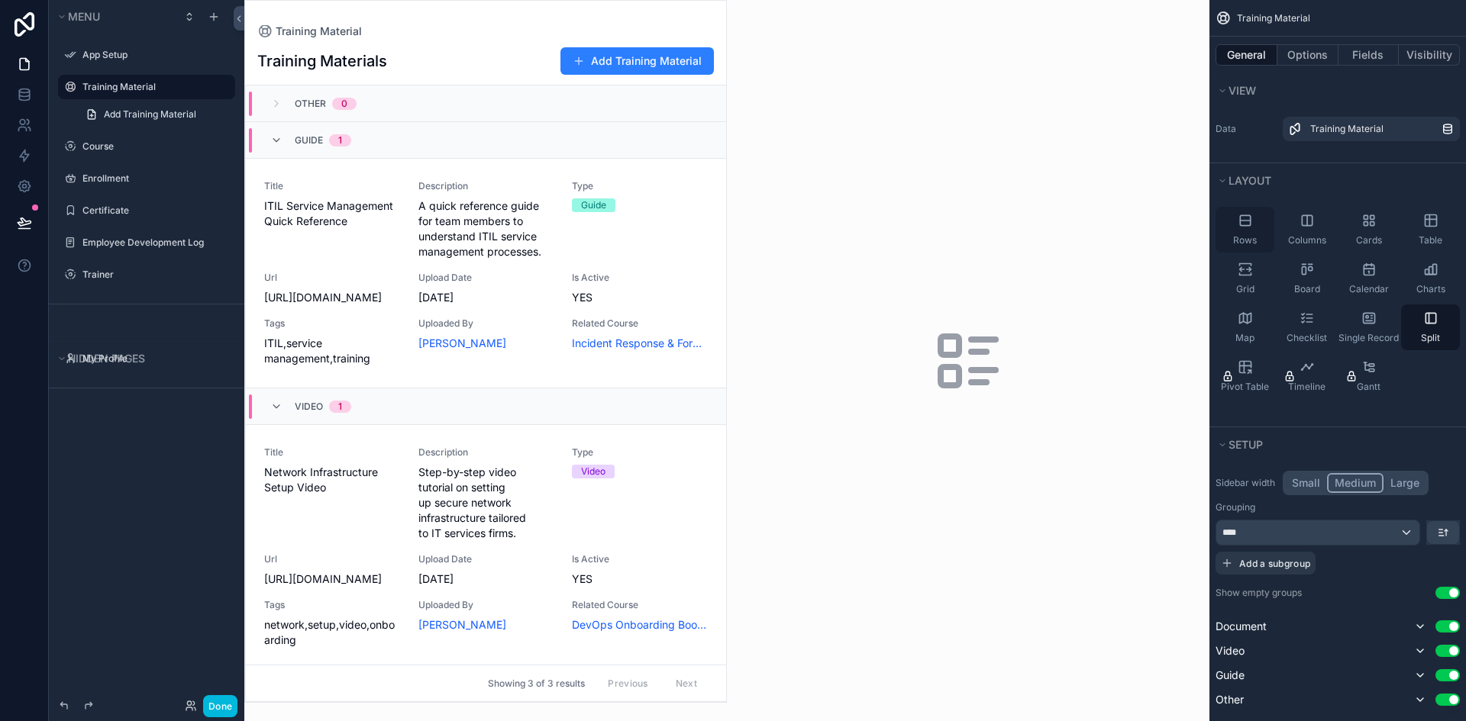
click at [1244, 225] on icon "scrollable content" at bounding box center [1245, 220] width 10 height 10
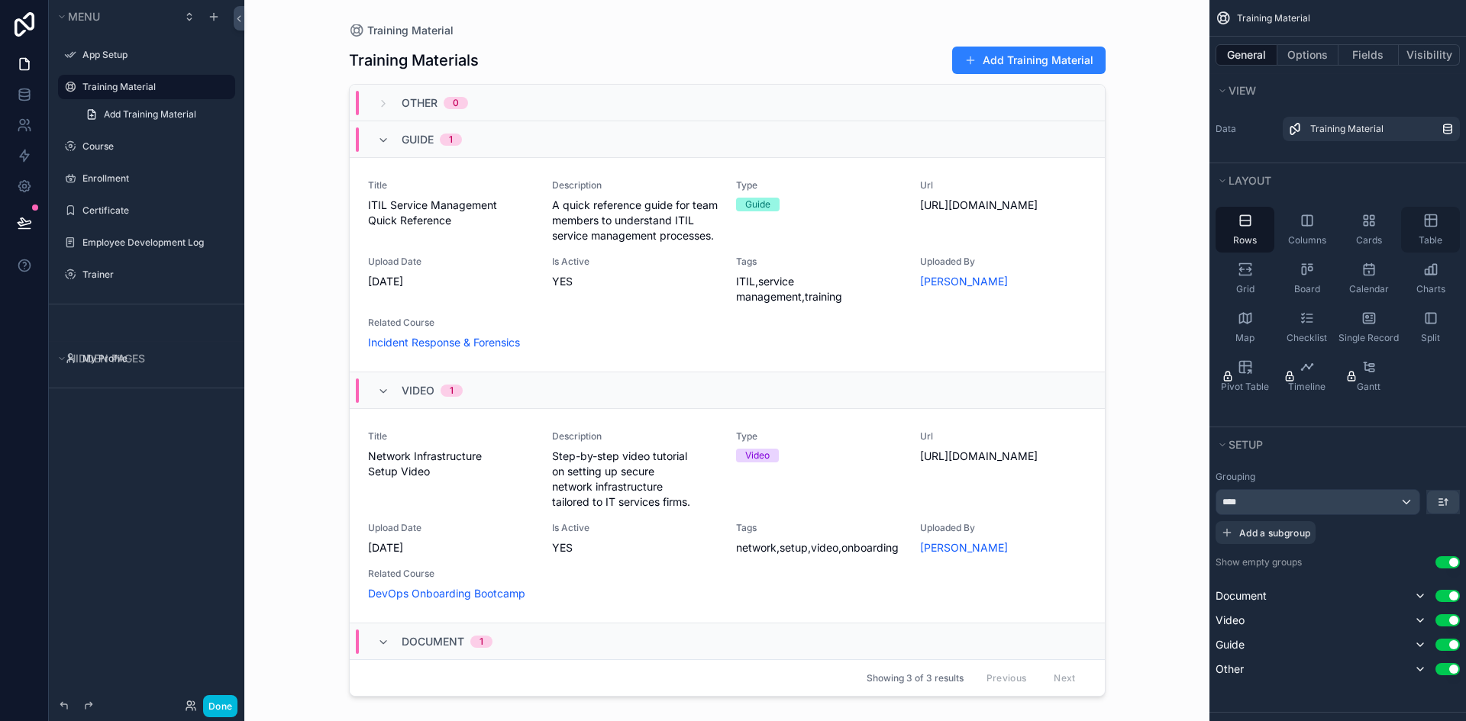
click at [1431, 222] on icon "scrollable content" at bounding box center [1430, 220] width 15 height 15
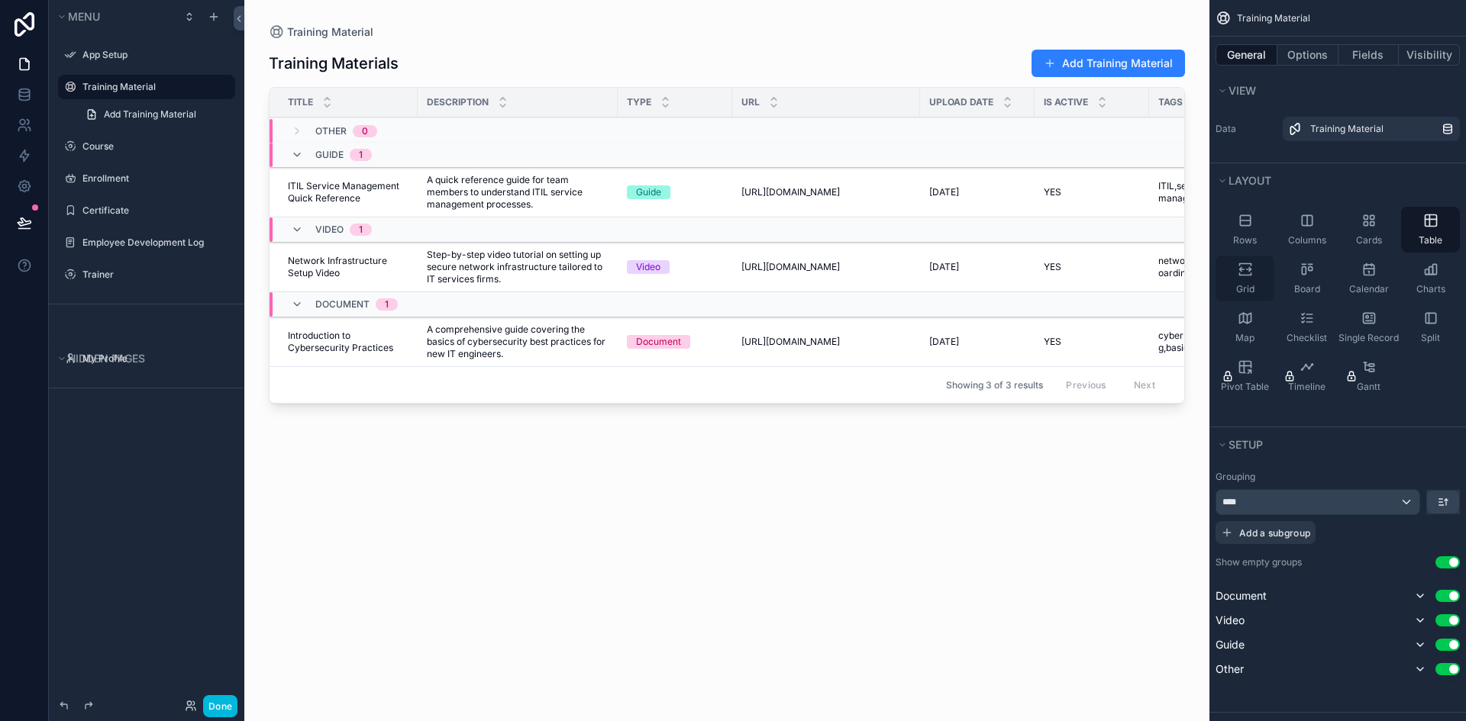
click at [1239, 279] on div "Grid" at bounding box center [1244, 279] width 59 height 46
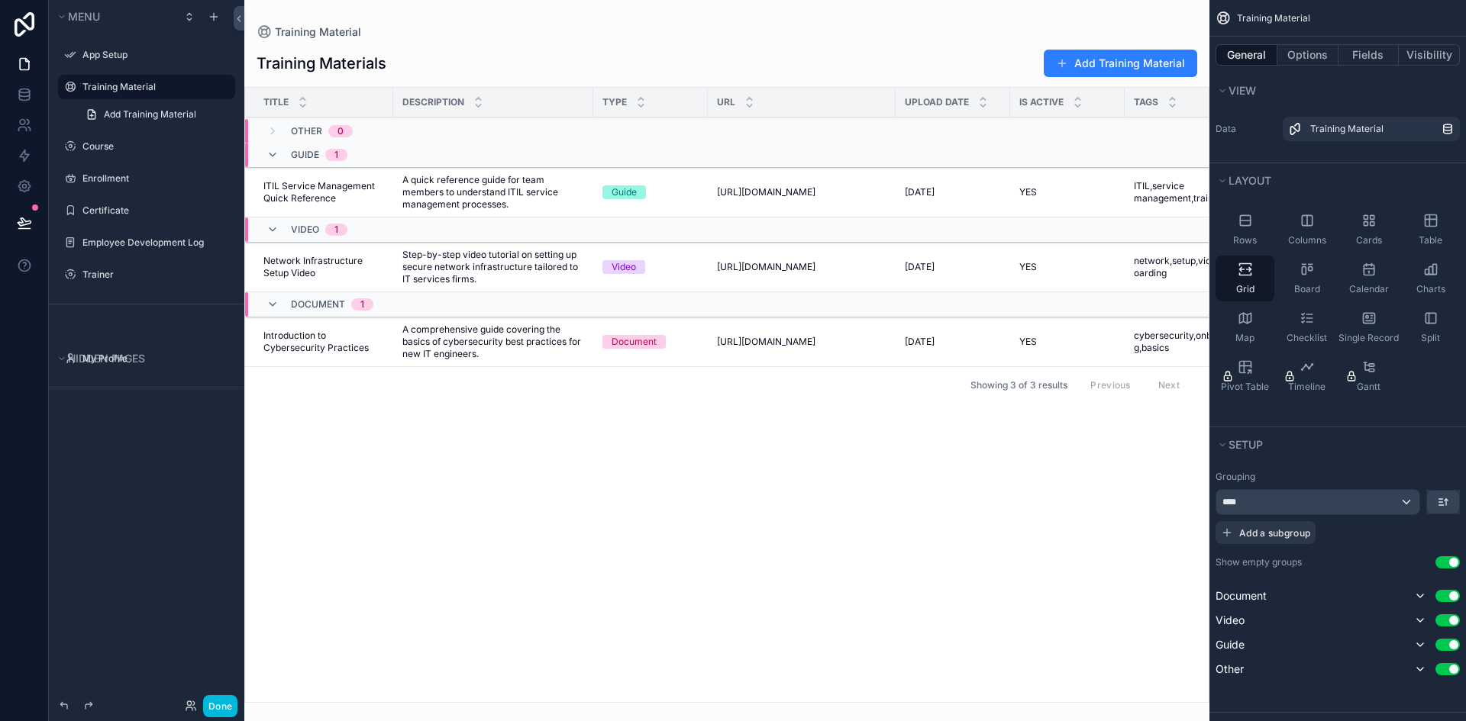
drag, startPoint x: 897, startPoint y: 693, endPoint x: 1122, endPoint y: 694, distance: 225.2
click at [1122, 694] on div "scrollable content" at bounding box center [726, 360] width 965 height 721
click at [96, 142] on label "Course" at bounding box center [154, 146] width 144 height 12
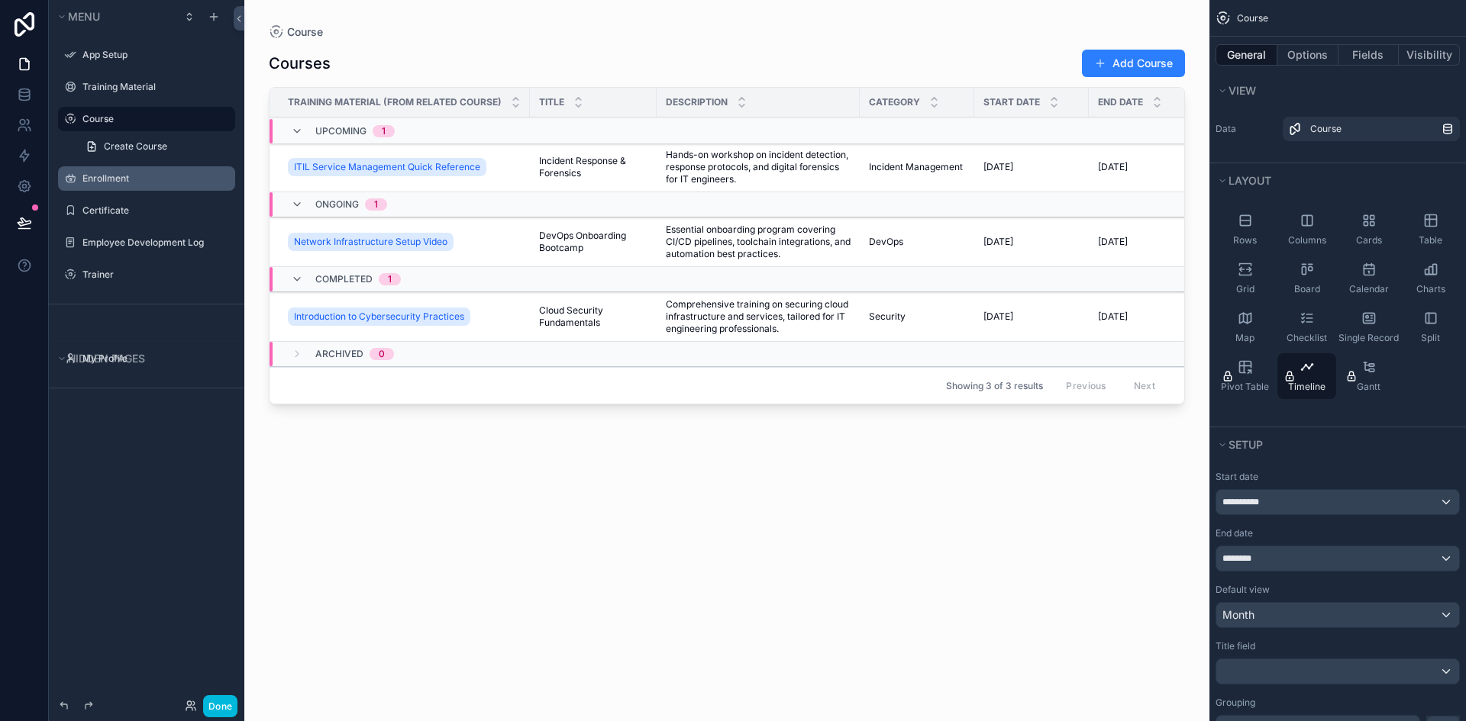
click at [102, 180] on label "Enrollment" at bounding box center [154, 179] width 144 height 12
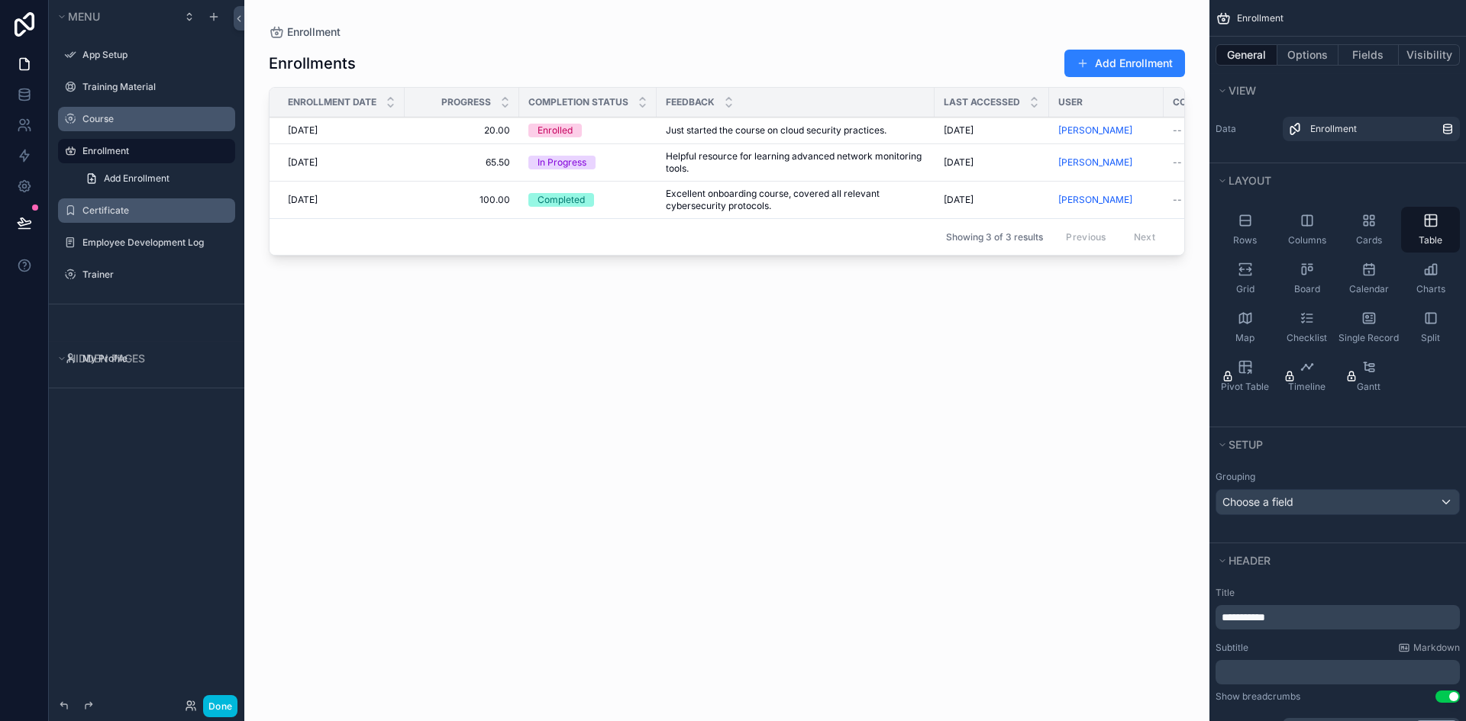
click at [104, 210] on label "Certificate" at bounding box center [154, 211] width 144 height 12
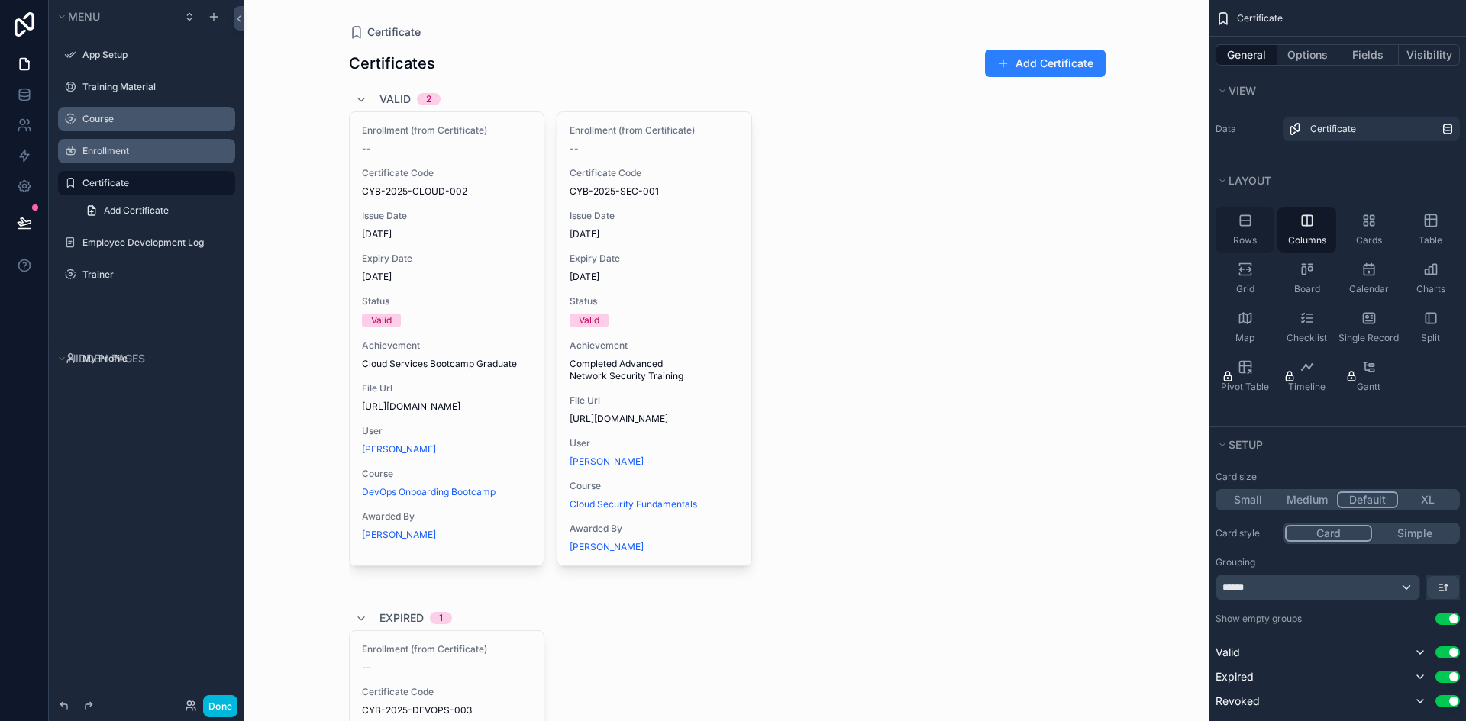
click at [1241, 227] on icon "scrollable content" at bounding box center [1244, 220] width 15 height 15
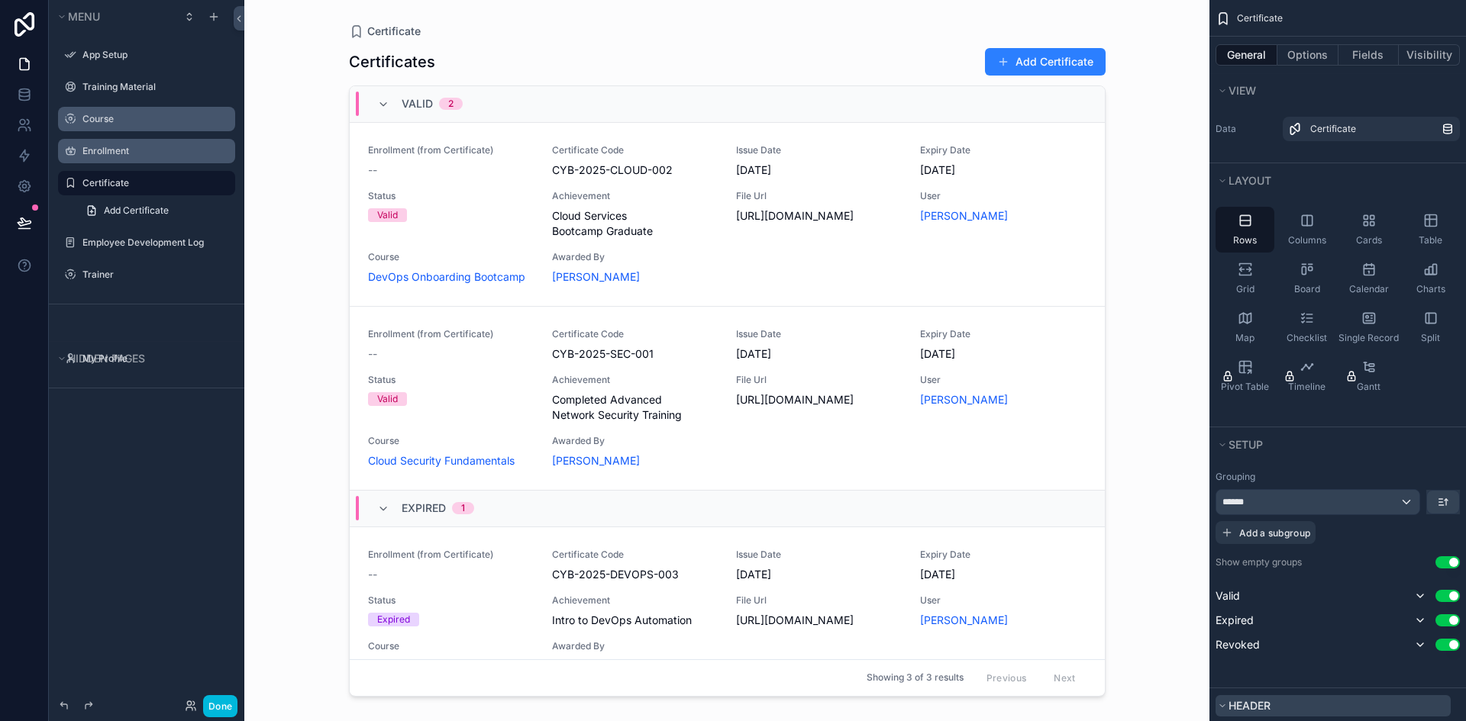
click at [1267, 699] on span "Header" at bounding box center [1249, 705] width 42 height 13
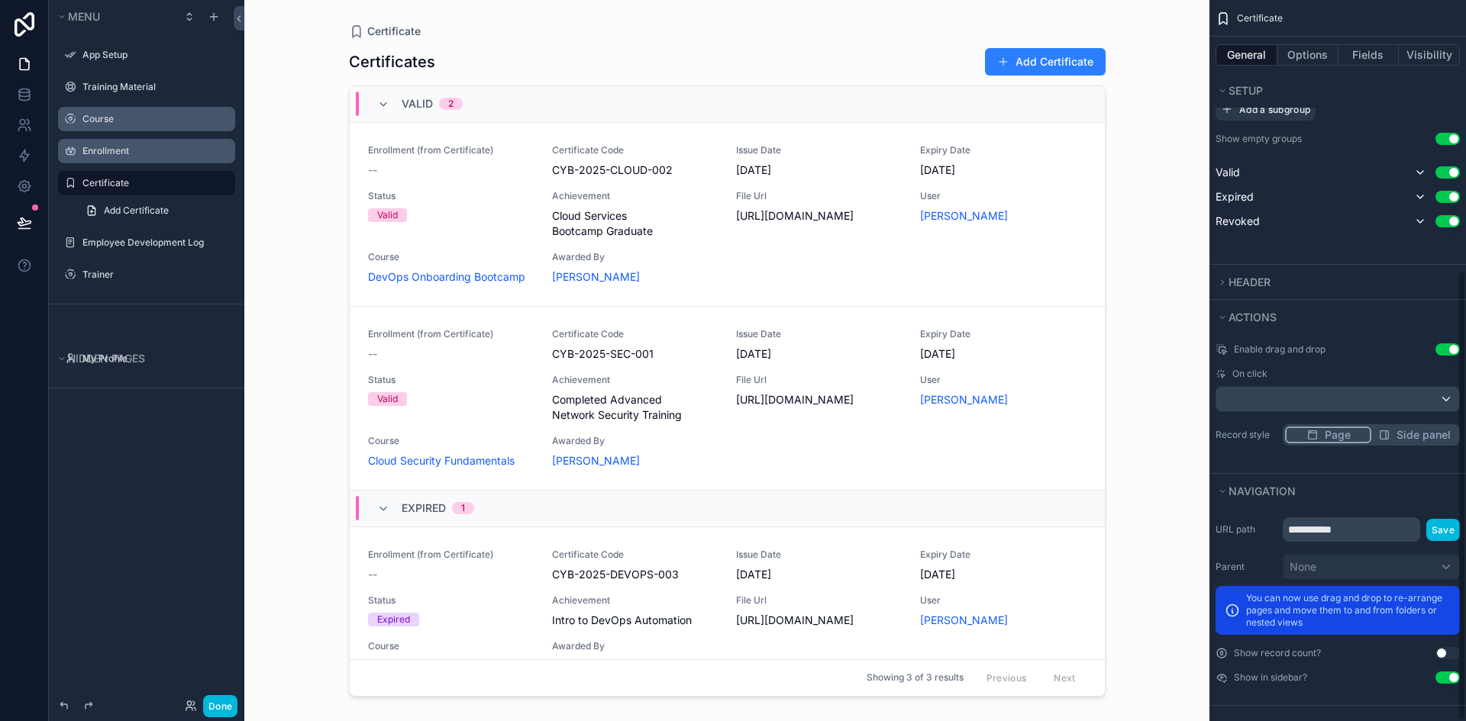
scroll to position [433, 0]
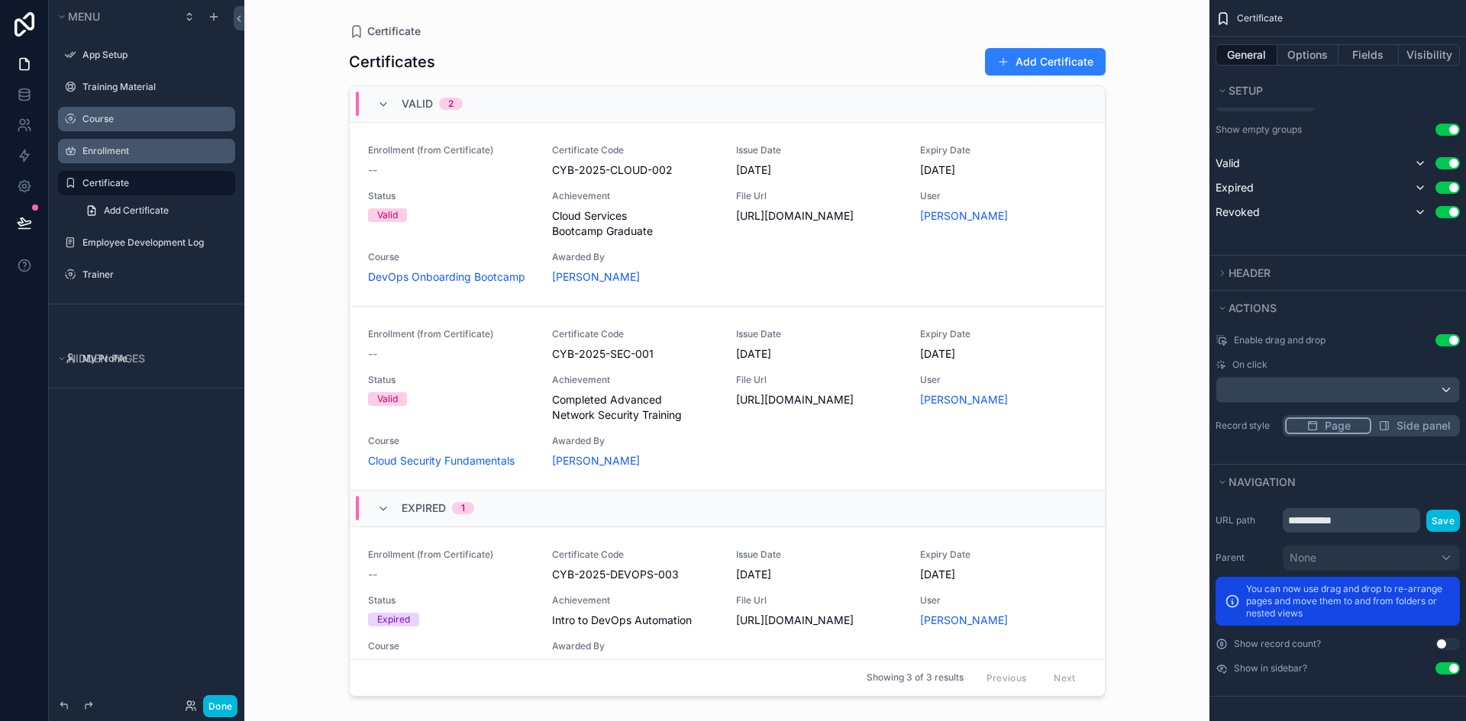
click at [1425, 424] on span "Side panel" at bounding box center [1423, 425] width 54 height 15
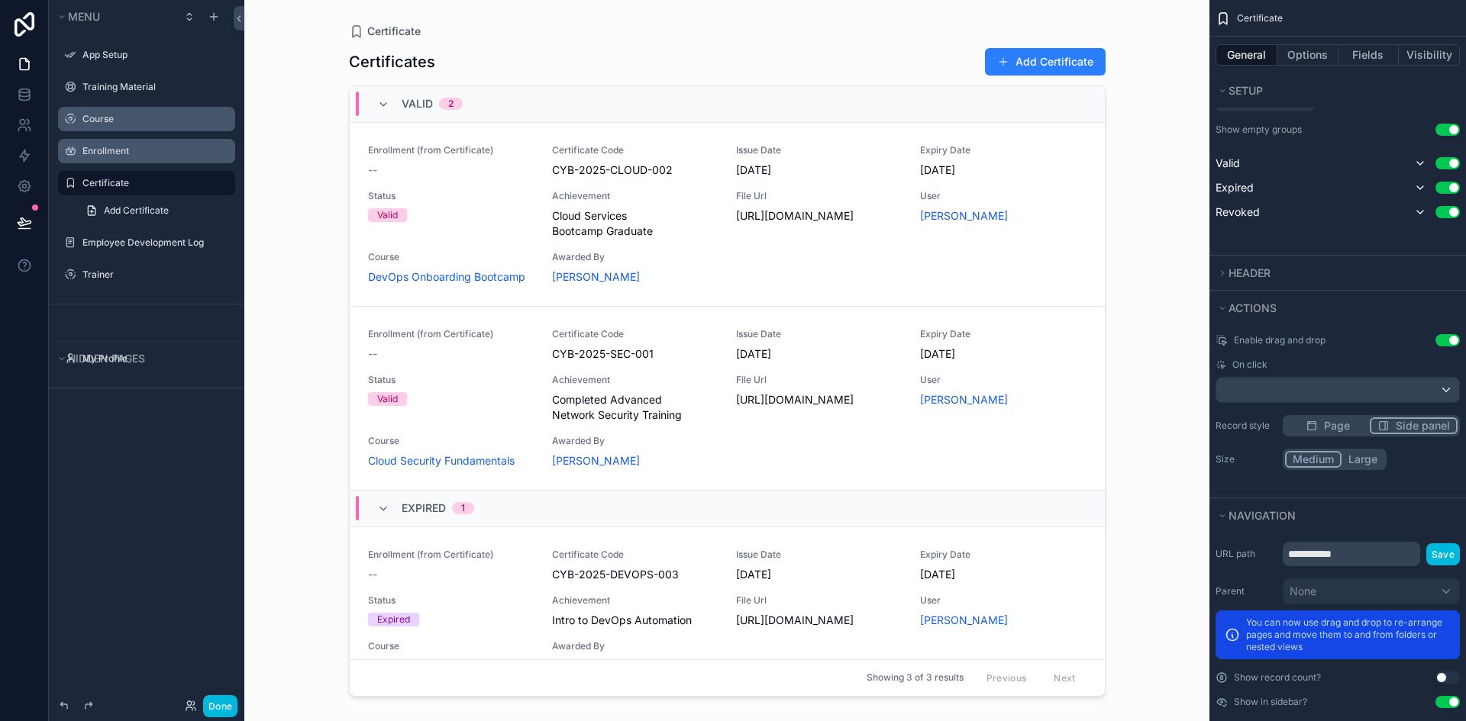
click at [1344, 424] on span "Page" at bounding box center [1337, 425] width 26 height 15
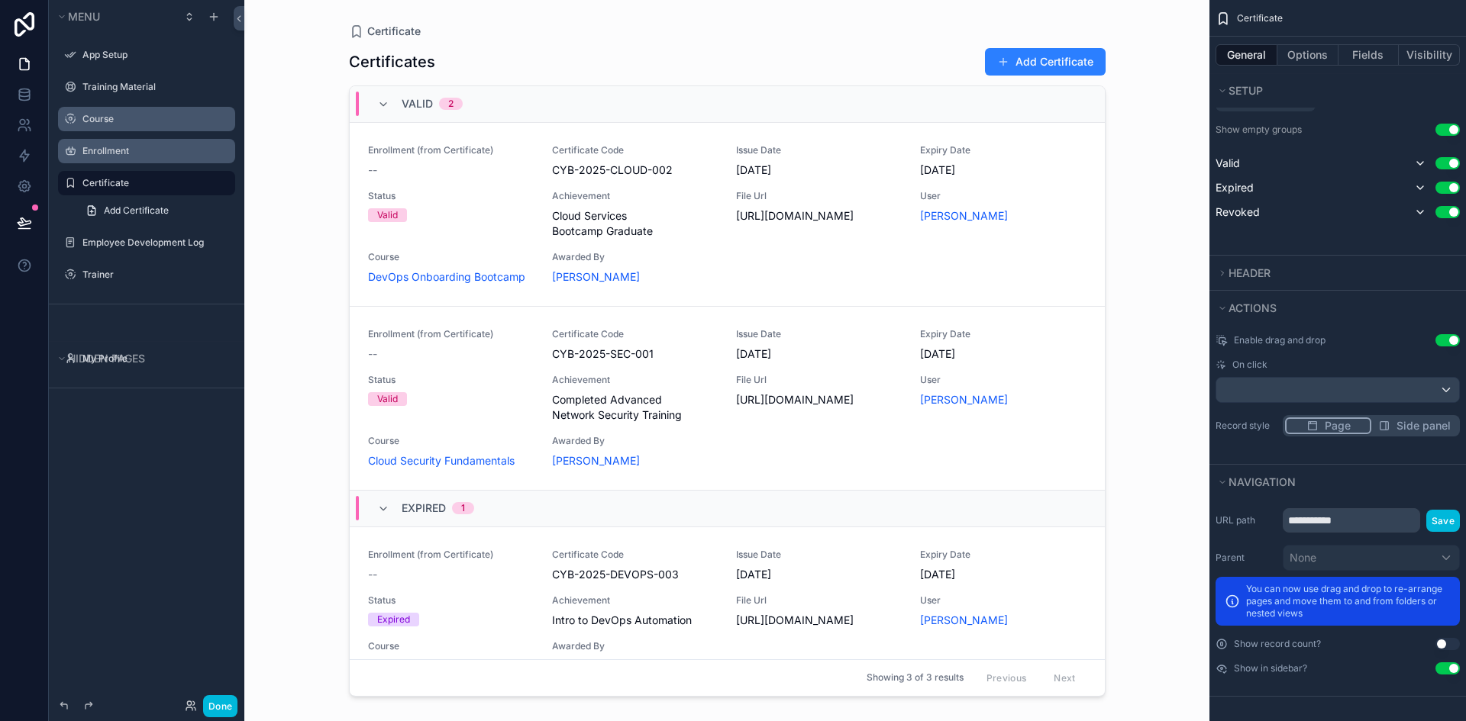
click at [1431, 428] on span "Side panel" at bounding box center [1423, 425] width 54 height 15
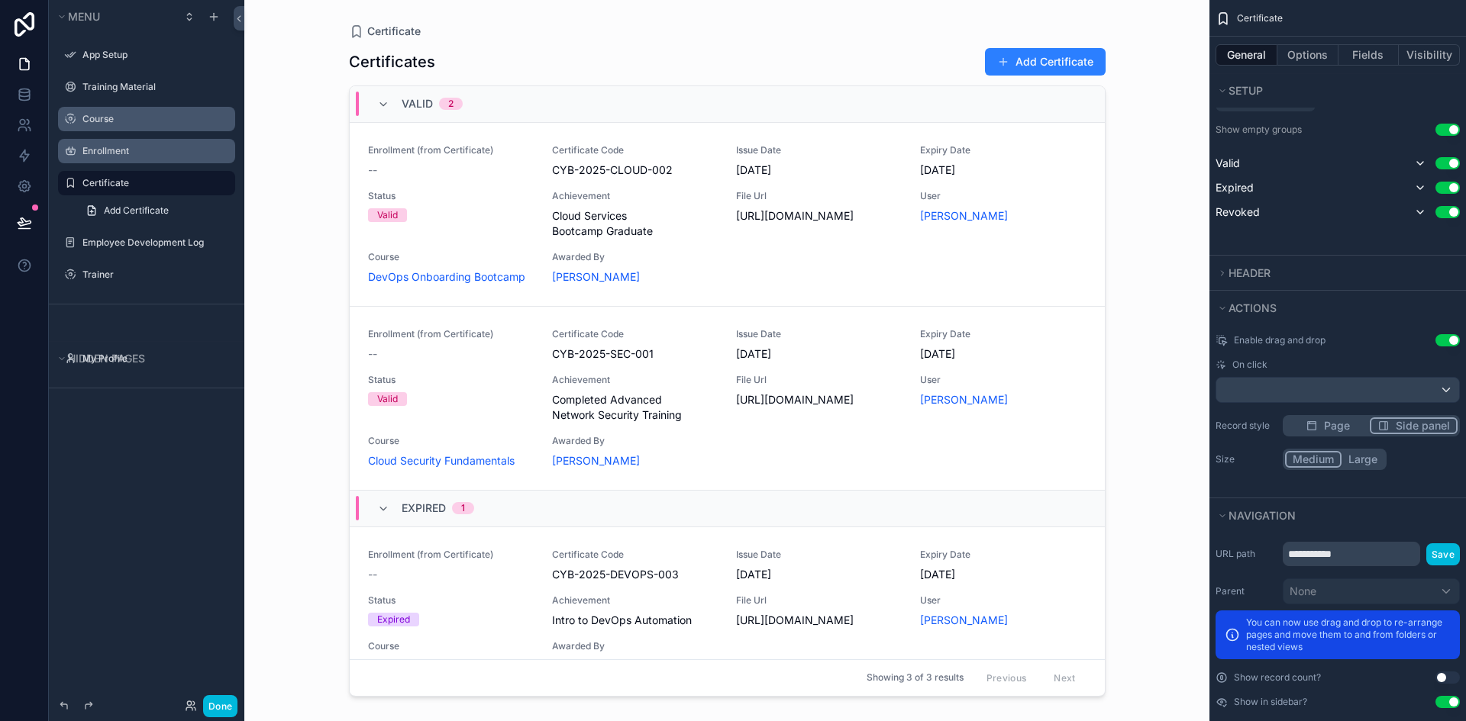
click at [112, 145] on label "Enrollment" at bounding box center [154, 151] width 144 height 12
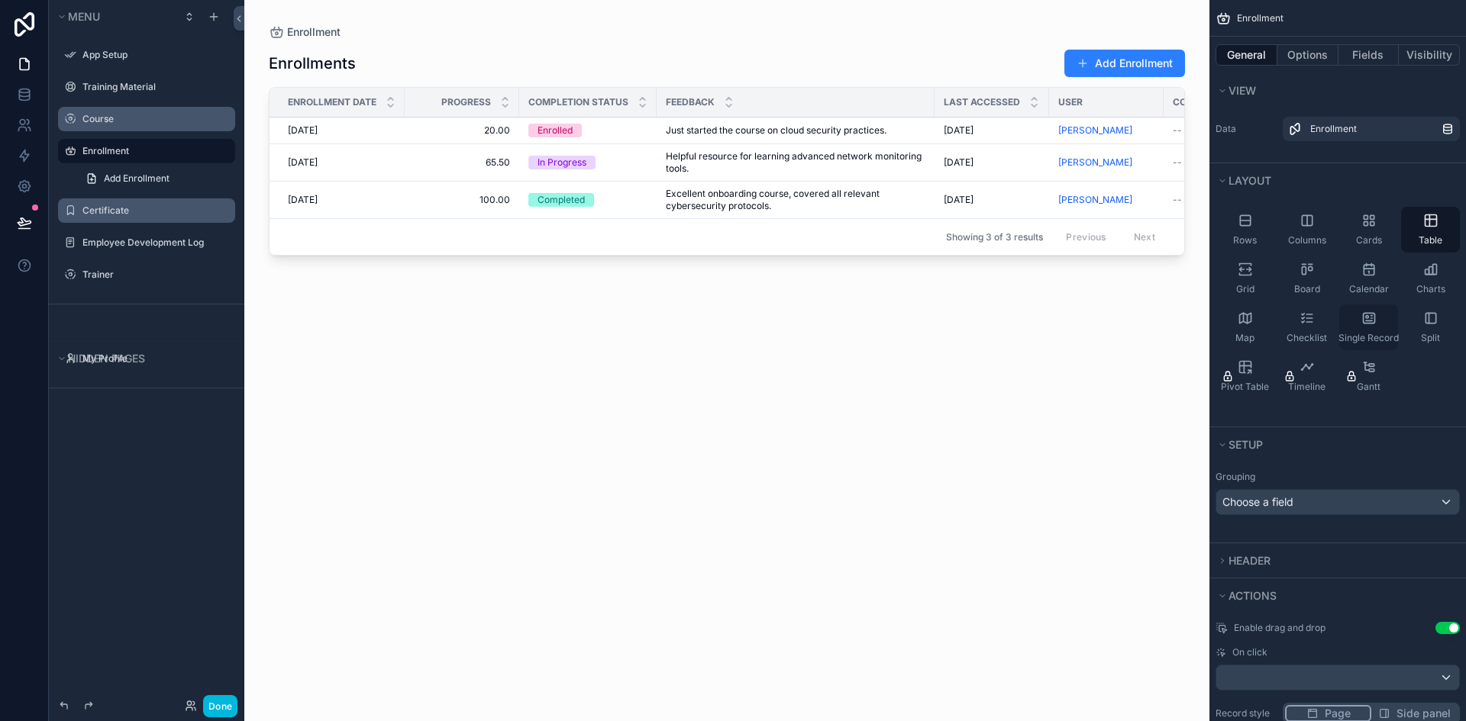
click at [1373, 322] on icon "scrollable content" at bounding box center [1368, 318] width 15 height 15
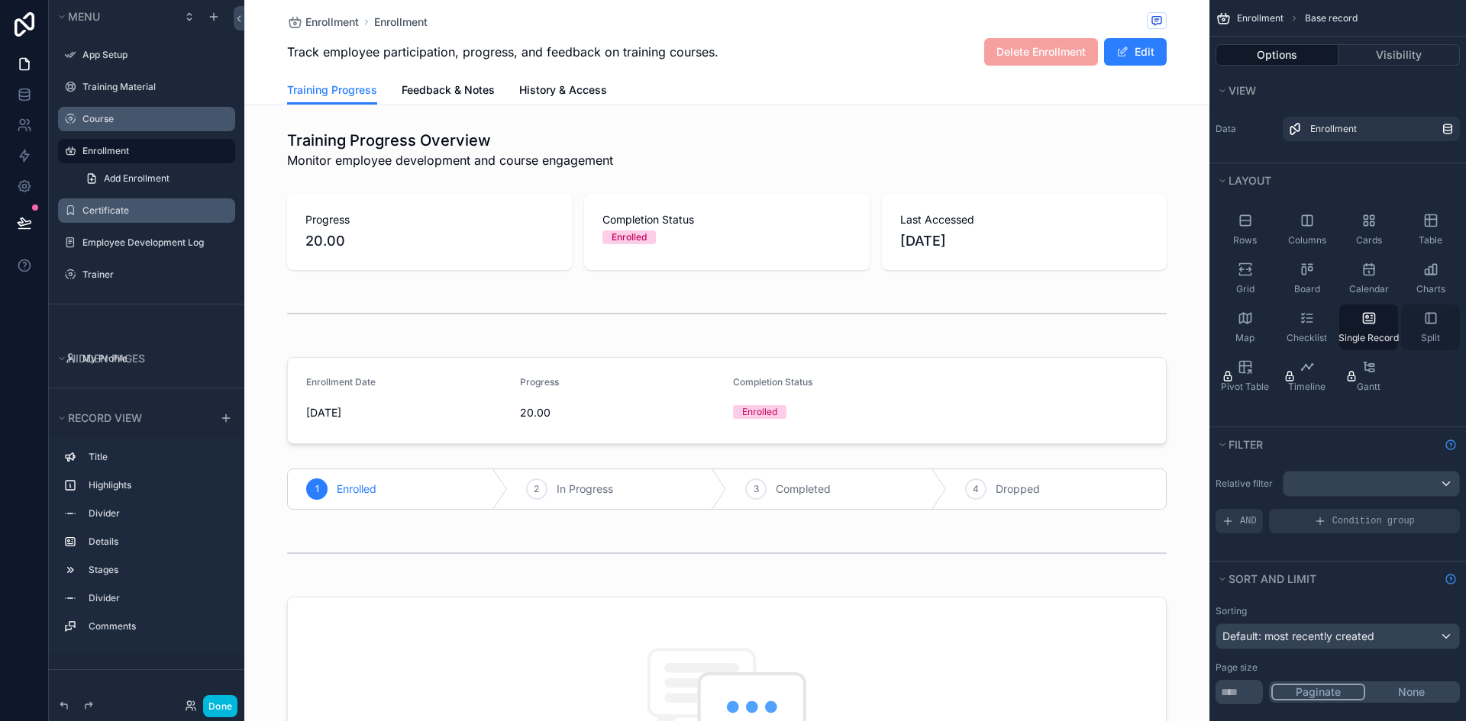
click at [1427, 326] on div "Split" at bounding box center [1430, 328] width 59 height 46
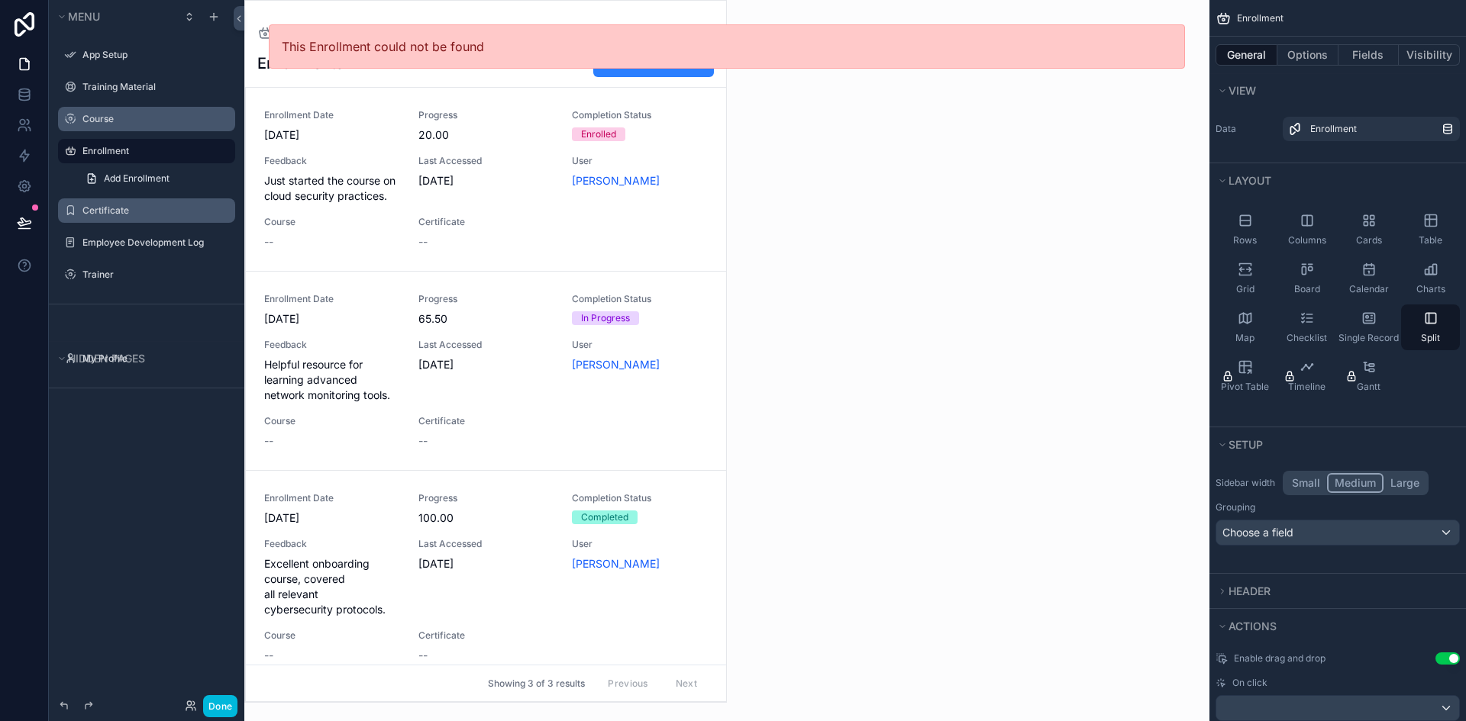
click at [568, 215] on div "scrollable content" at bounding box center [485, 352] width 481 height 702
click at [589, 224] on div "Enrollment Date [DATE] Progress 20.00 Completion Status Enrolled Feedback Just …" at bounding box center [486, 179] width 444 height 140
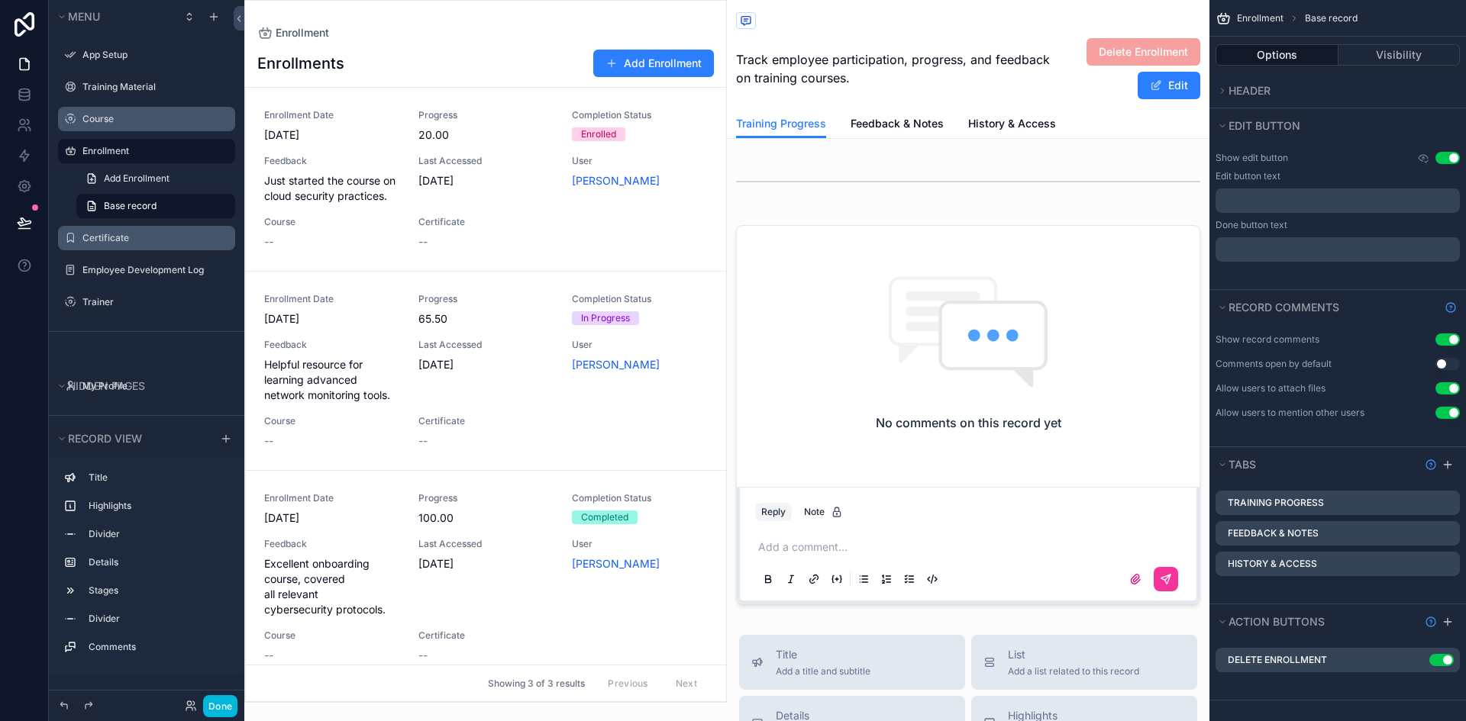
scroll to position [458, 0]
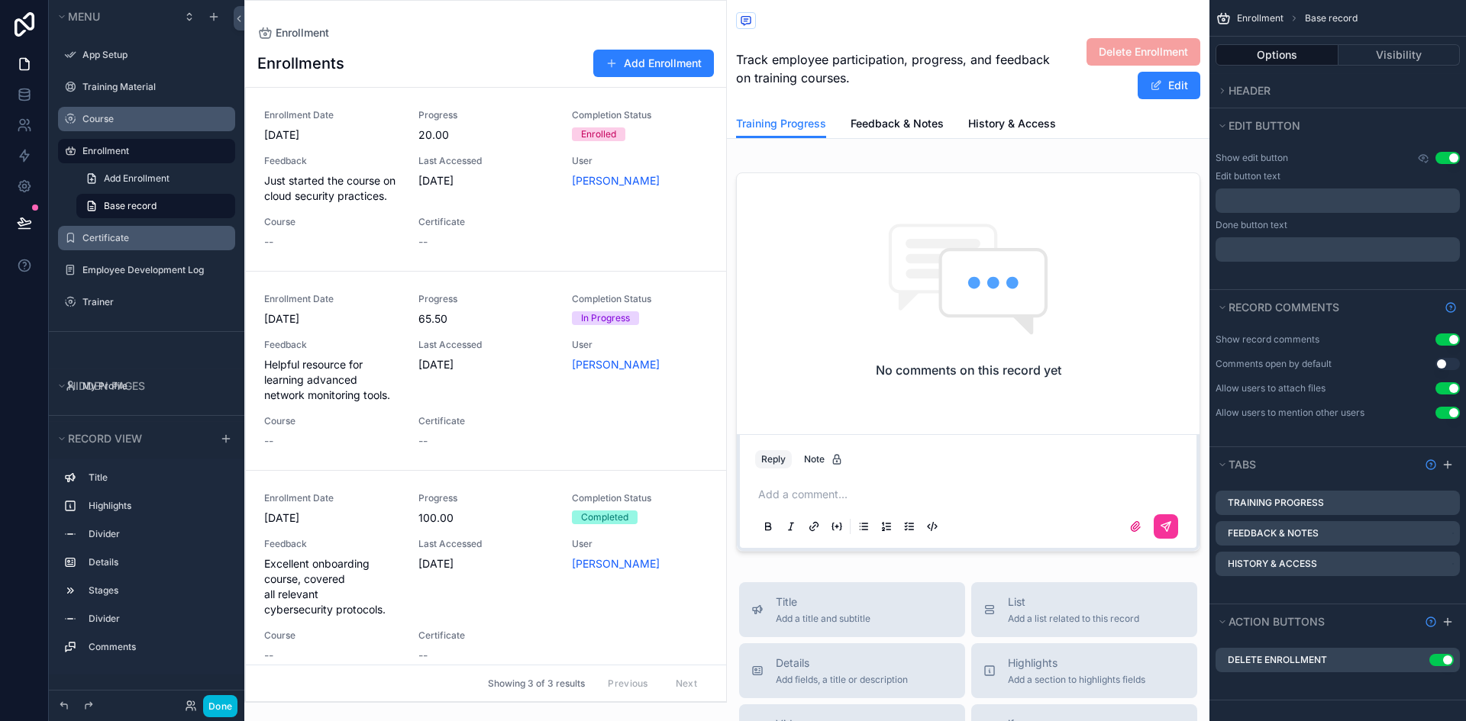
click at [1263, 21] on span "Enrollment" at bounding box center [1260, 18] width 47 height 12
click at [1263, 15] on span "Enrollment" at bounding box center [1260, 18] width 47 height 12
click at [1295, 505] on label "Training Progress" at bounding box center [1276, 503] width 96 height 12
click at [1257, 17] on span "Enrollment" at bounding box center [1260, 18] width 47 height 12
click at [1345, 20] on span "Base record" at bounding box center [1331, 18] width 53 height 12
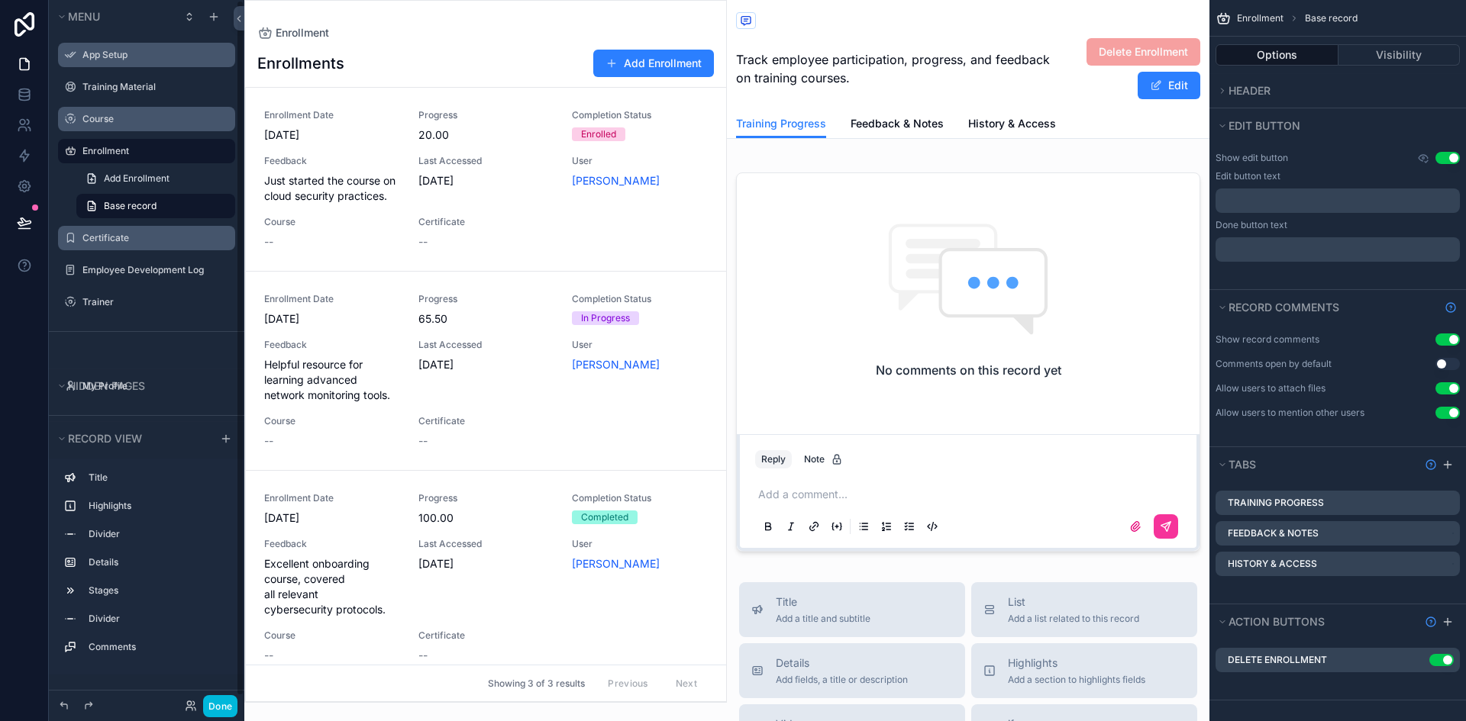
click at [124, 56] on label "App Setup" at bounding box center [154, 55] width 144 height 12
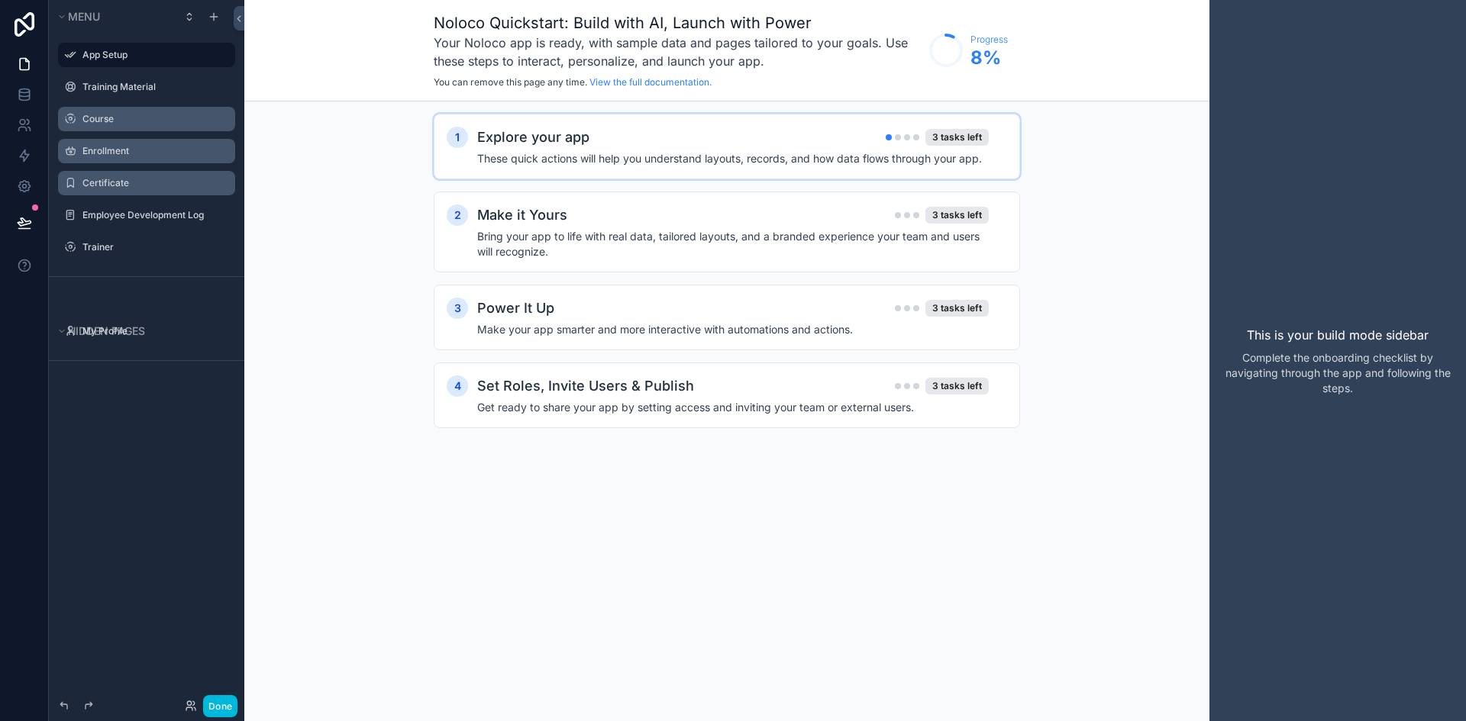
click at [763, 163] on h4 "These quick actions will help you understand layouts, records, and how data flo…" at bounding box center [732, 158] width 511 height 15
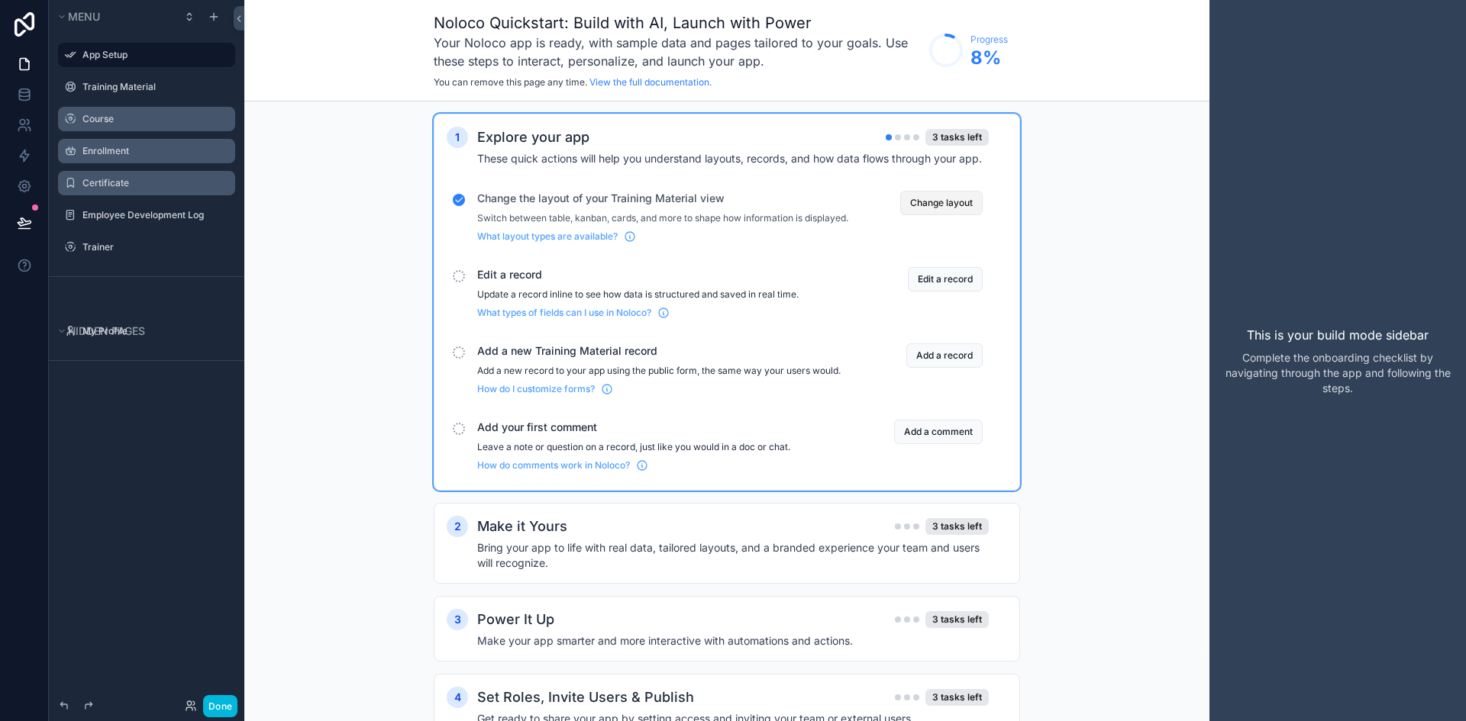
click at [946, 210] on button "Change layout" at bounding box center [941, 203] width 82 height 24
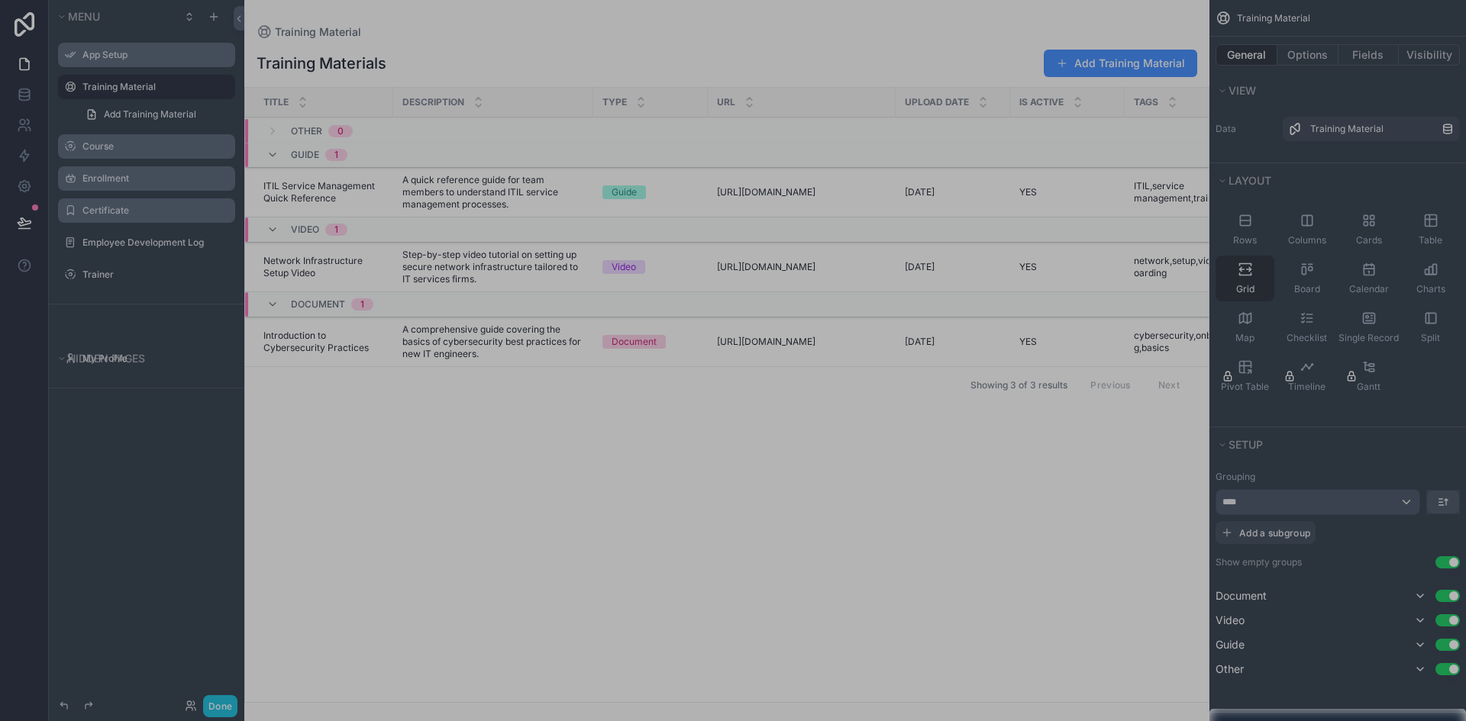
click at [1249, 230] on div at bounding box center [733, 354] width 1466 height 709
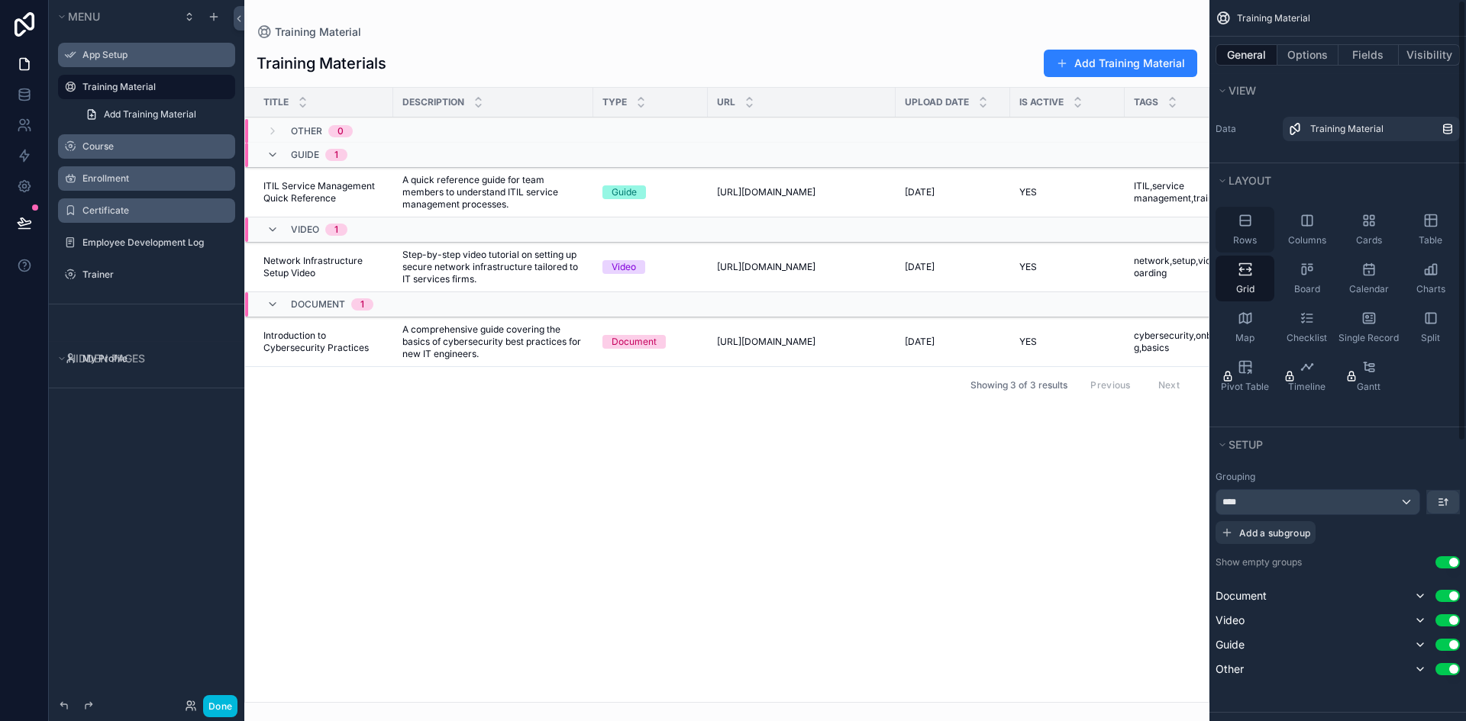
click at [1254, 238] on span "Rows" at bounding box center [1245, 240] width 24 height 12
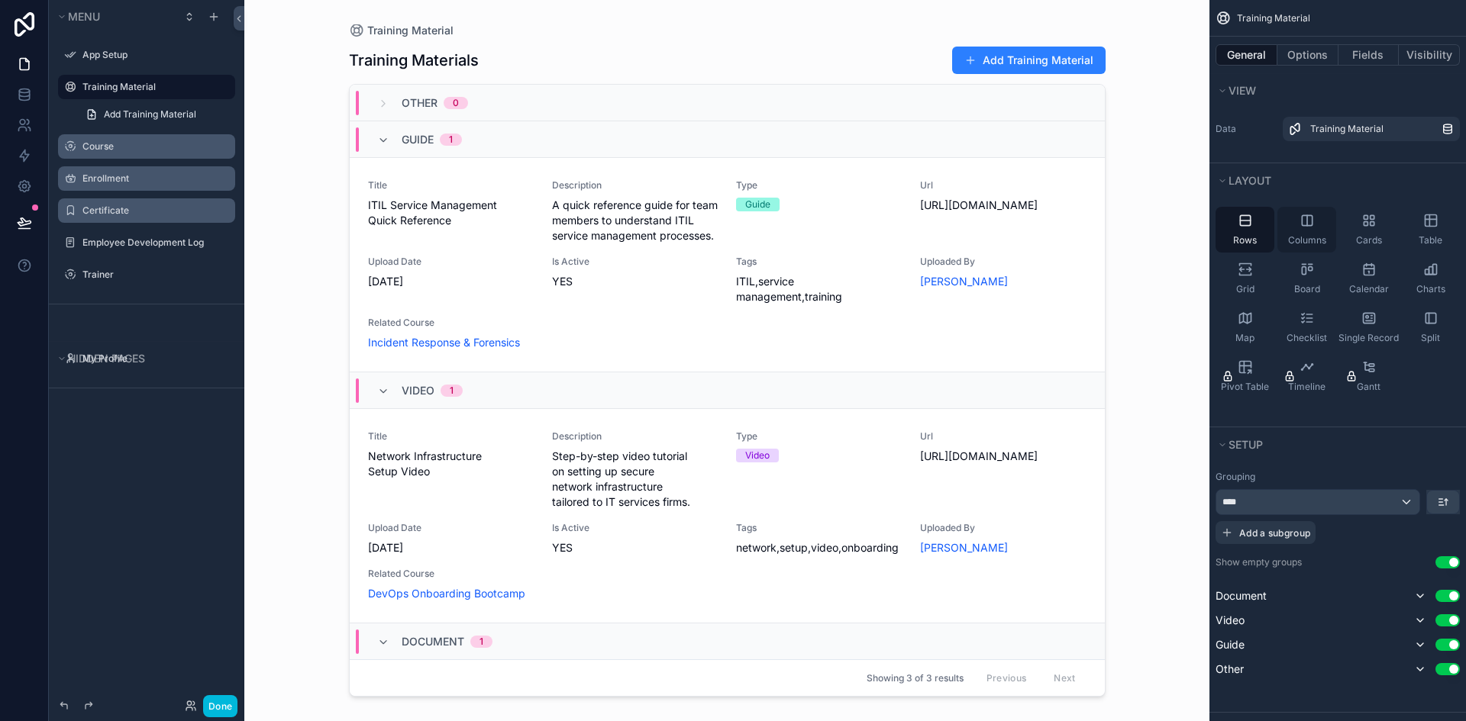
click at [1314, 227] on icon "scrollable content" at bounding box center [1306, 220] width 15 height 15
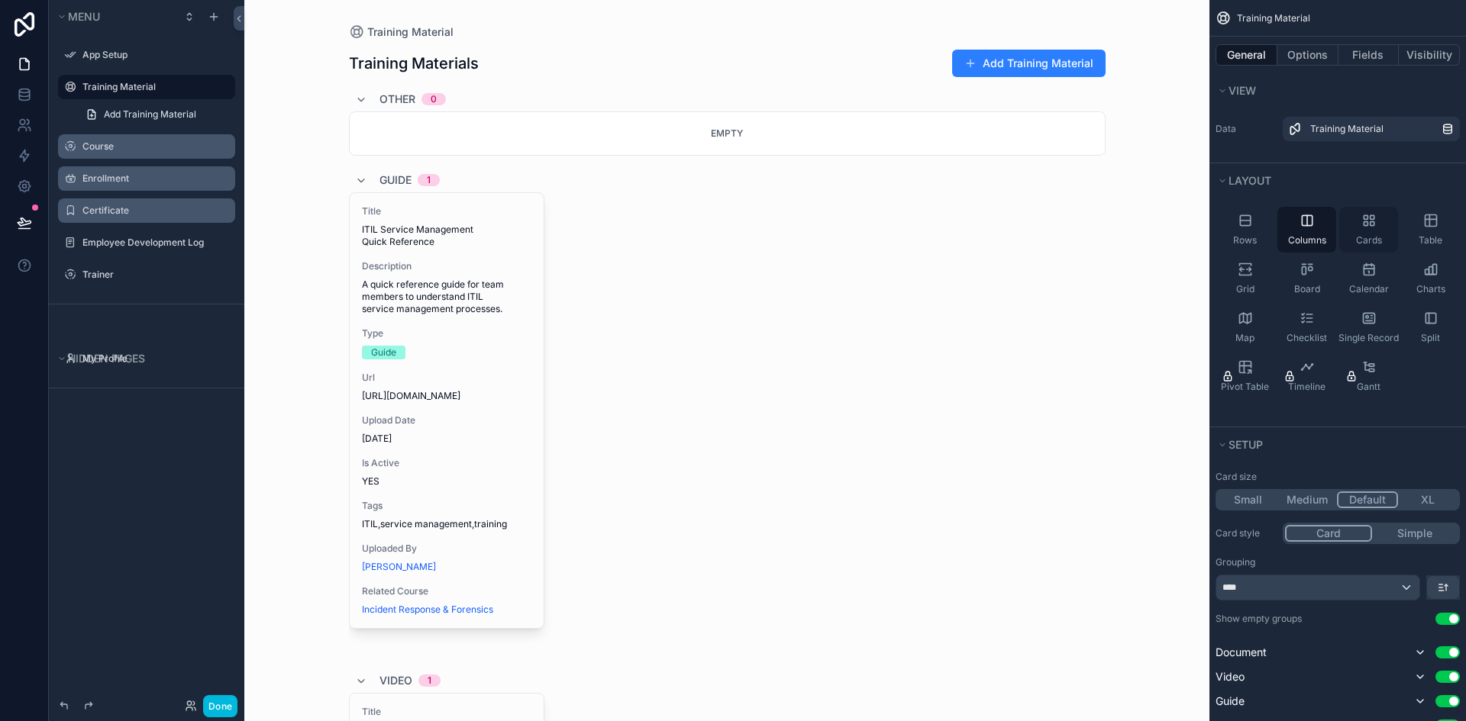
click at [1375, 225] on icon "scrollable content" at bounding box center [1368, 220] width 15 height 15
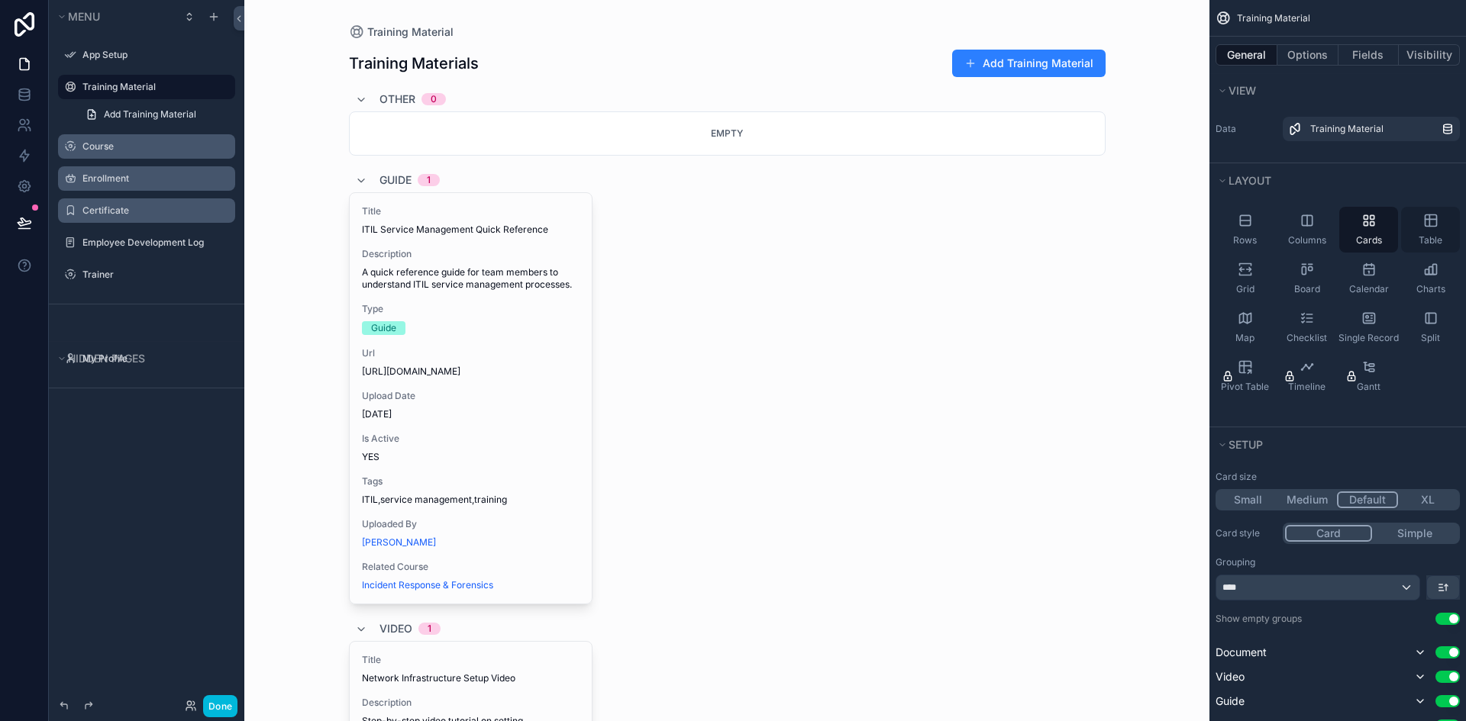
click at [1431, 224] on icon "scrollable content" at bounding box center [1430, 220] width 15 height 15
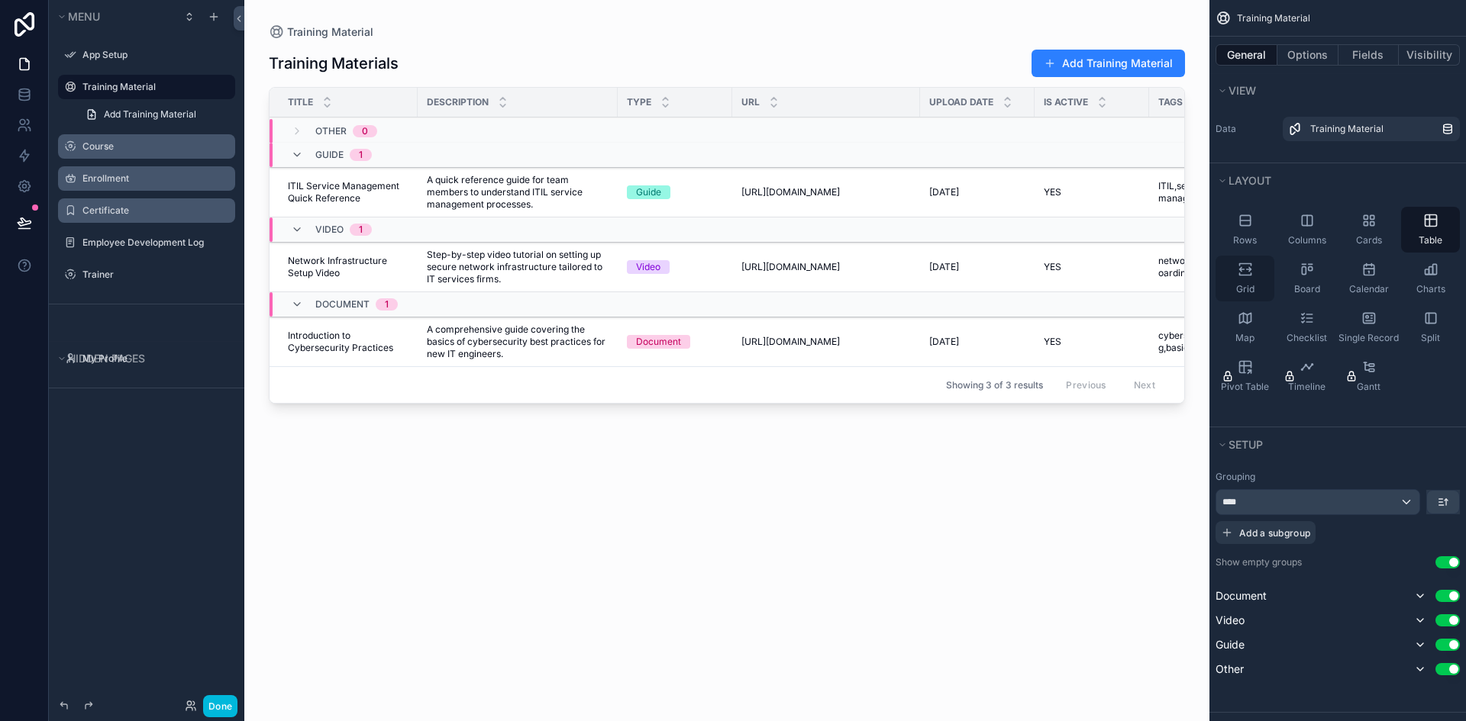
click at [1243, 279] on div "Grid" at bounding box center [1244, 279] width 59 height 46
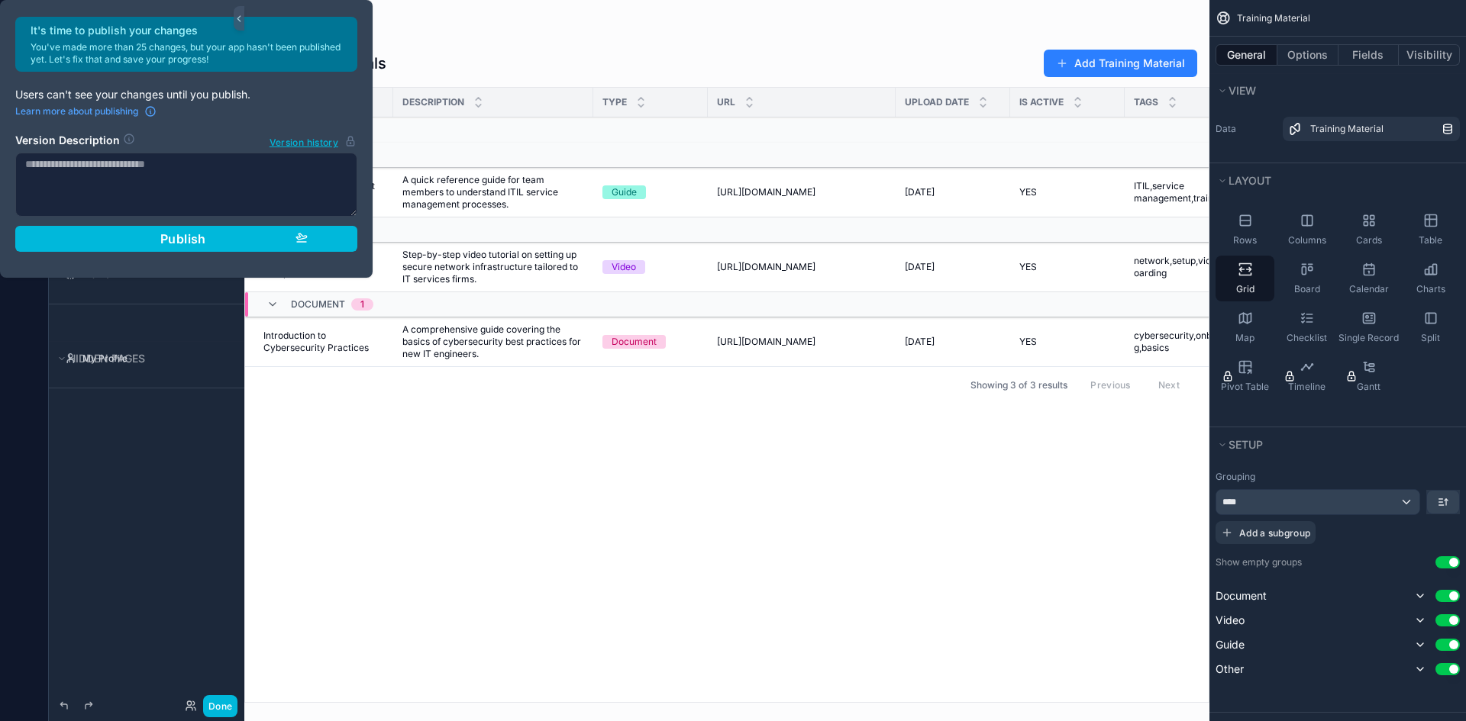
click at [653, 411] on div "scrollable content" at bounding box center [726, 360] width 965 height 721
